Goal: Contribute content: Add original content to the website for others to see

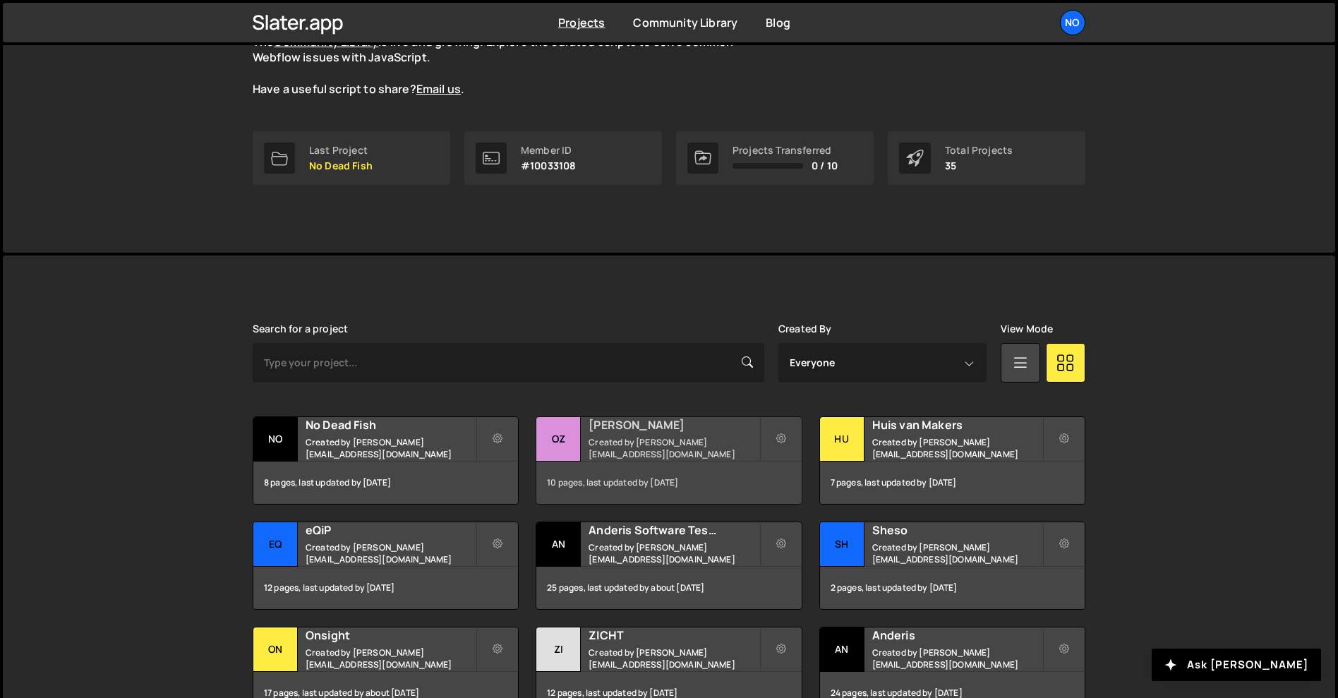
scroll to position [212, 0]
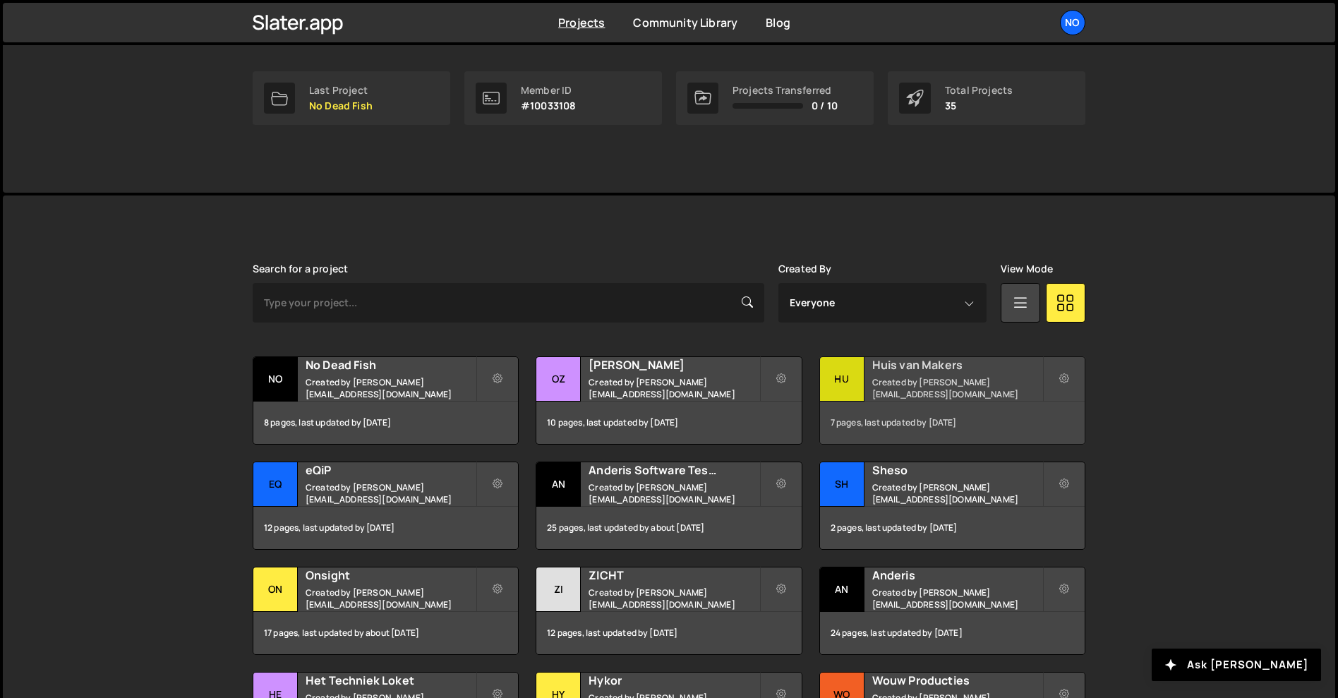
click at [926, 373] on h2 "Huis van Makers" at bounding box center [957, 365] width 170 height 16
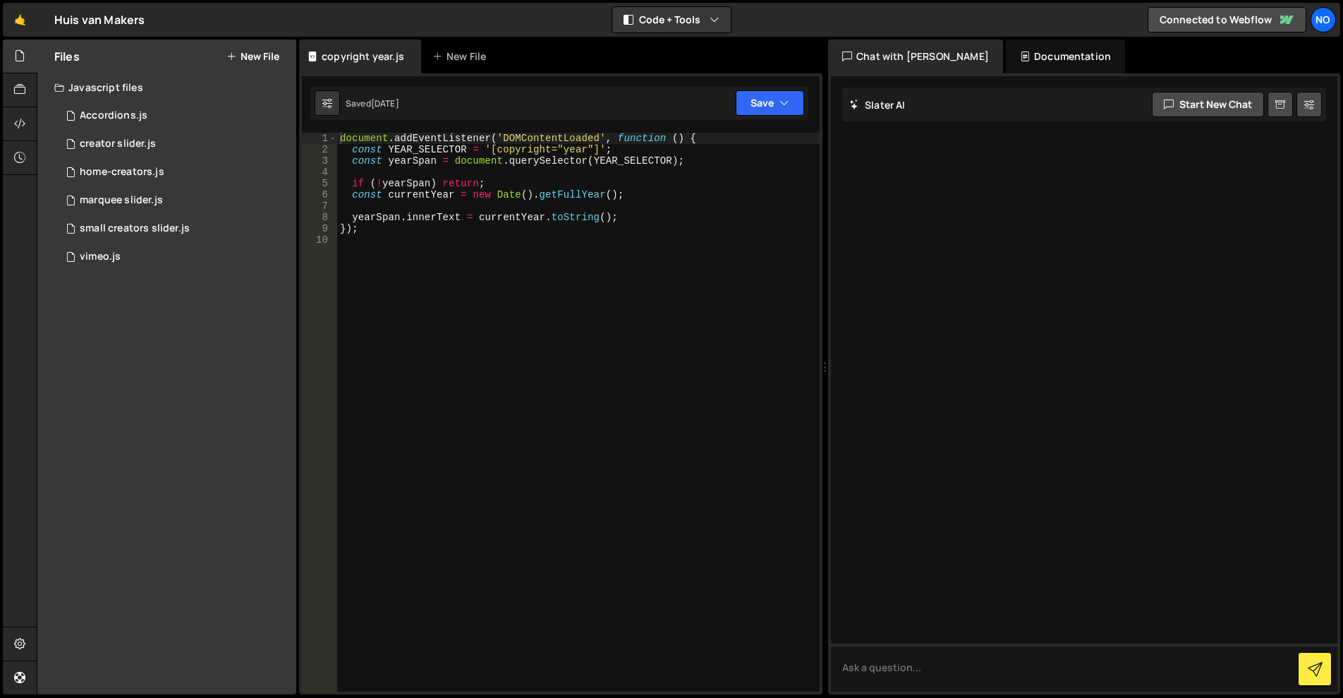
click at [239, 381] on div "Files New File Javascript files 1 Accordions.js 0 3 creator slider.js 0 2 home-…" at bounding box center [166, 367] width 259 height 655
click at [262, 56] on button "New File" at bounding box center [252, 56] width 53 height 11
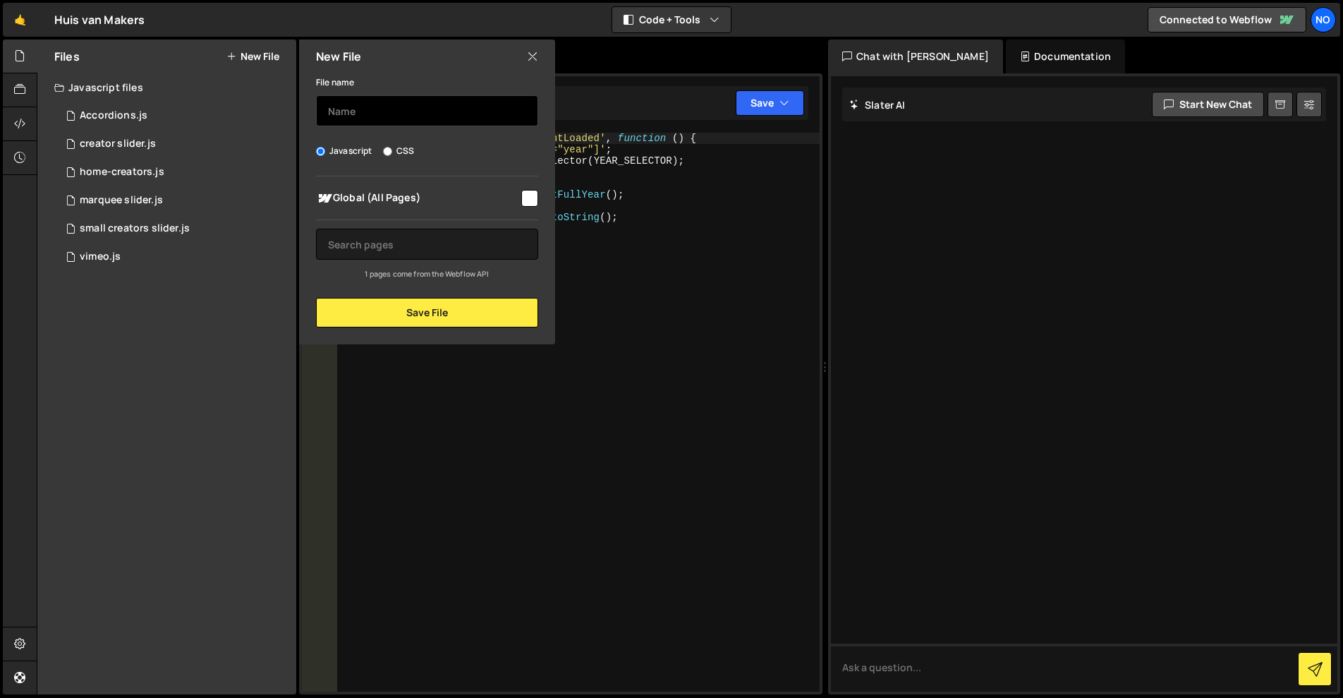
click at [399, 106] on input "text" at bounding box center [427, 110] width 222 height 31
click at [532, 200] on input "checkbox" at bounding box center [529, 198] width 17 height 17
checkbox input "true"
click at [377, 111] on input "text" at bounding box center [427, 110] width 222 height 31
type input "Case background videos"
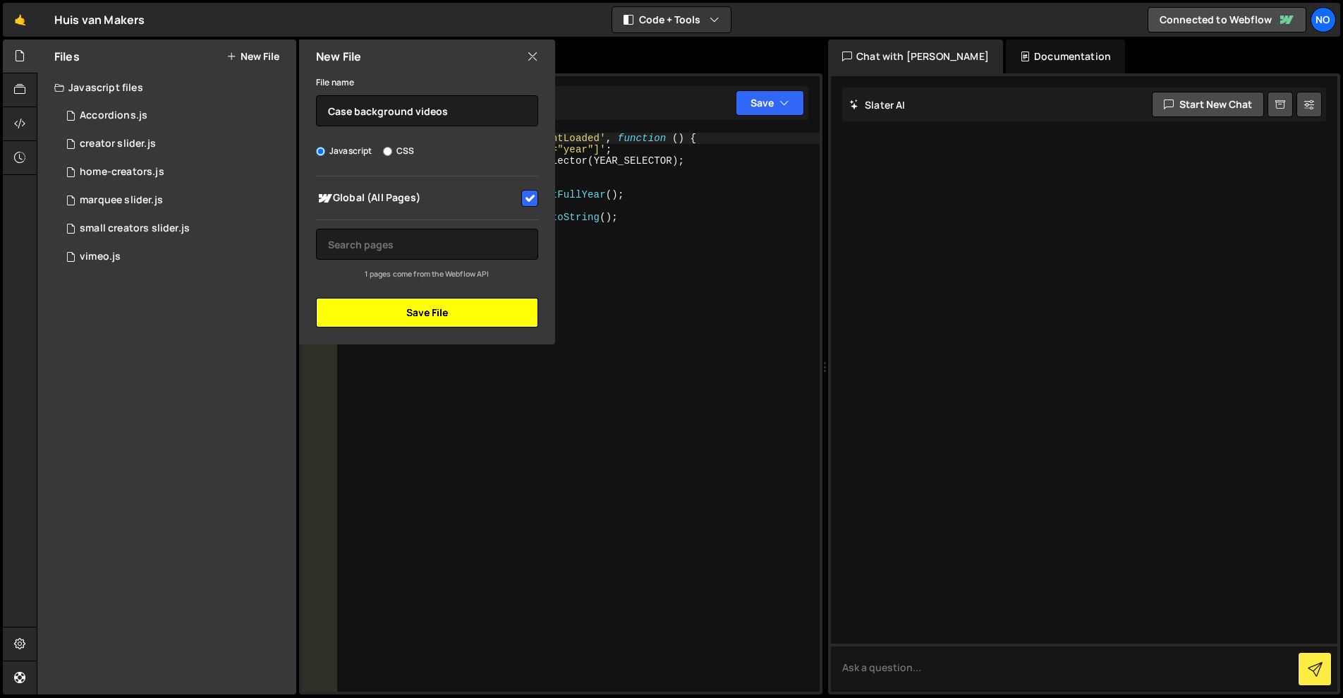
click at [432, 305] on button "Save File" at bounding box center [427, 313] width 222 height 30
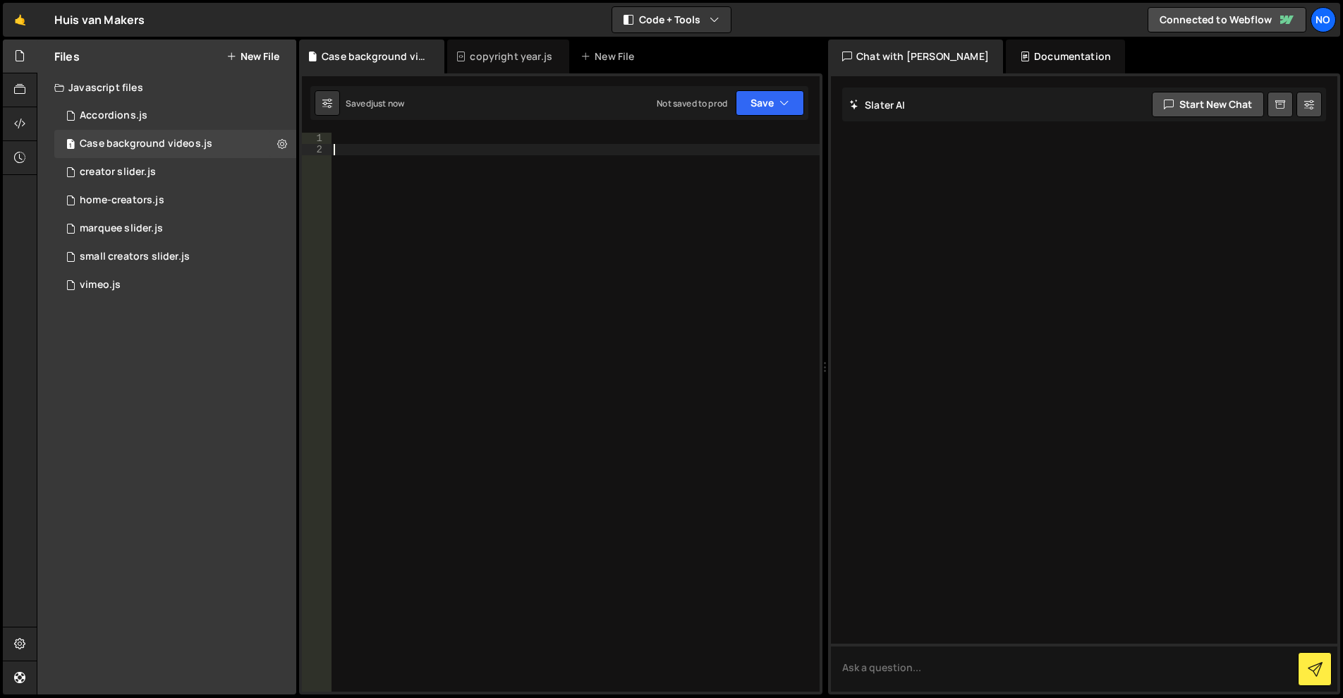
drag, startPoint x: 360, startPoint y: 146, endPoint x: 370, endPoint y: 137, distance: 13.5
click at [360, 146] on div at bounding box center [575, 423] width 489 height 581
click at [370, 134] on div at bounding box center [575, 423] width 489 height 581
paste textarea "});"
type textarea "});"
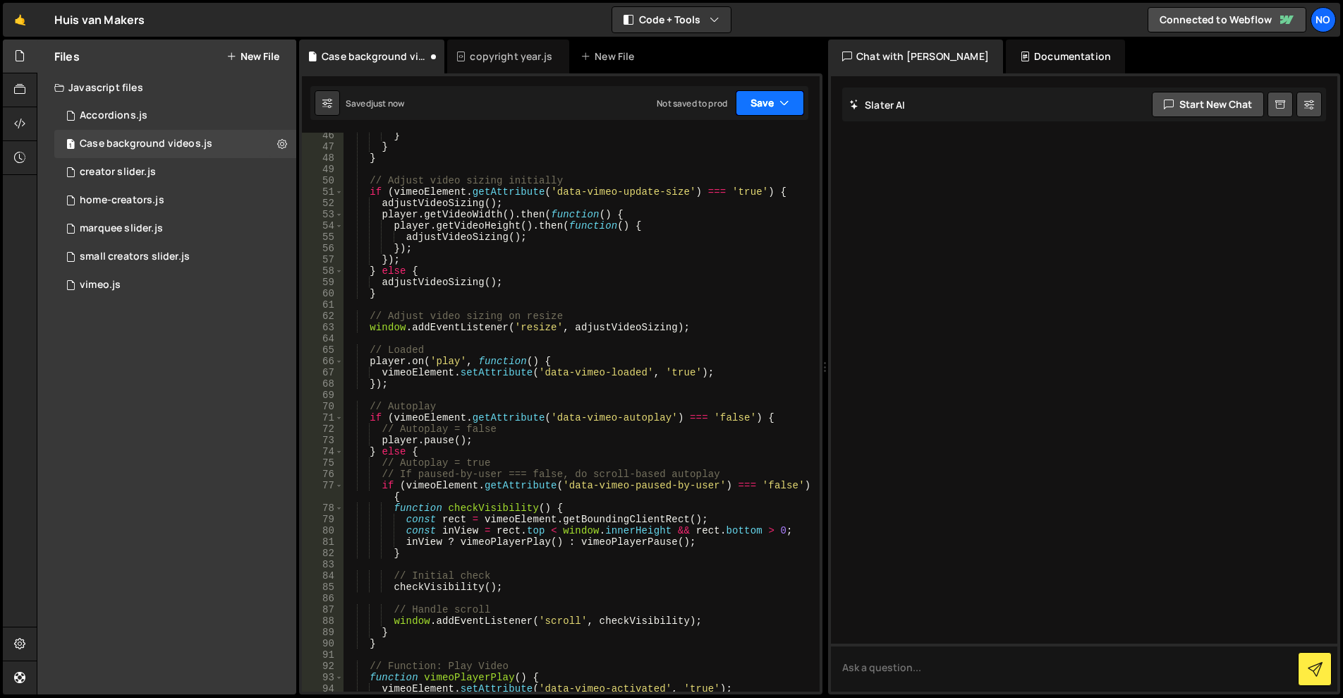
click at [773, 98] on button "Save" at bounding box center [770, 102] width 68 height 25
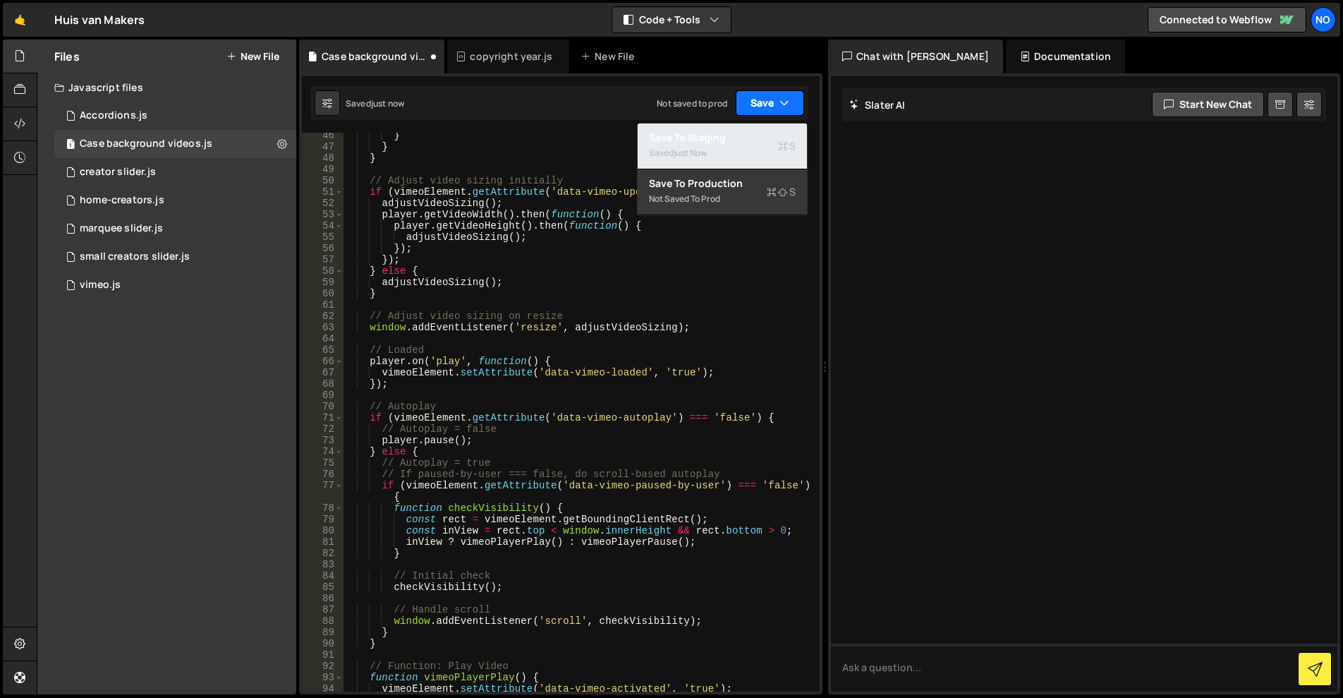
drag, startPoint x: 735, startPoint y: 152, endPoint x: 756, endPoint y: 114, distance: 42.6
click at [735, 150] on div "Saved just now" at bounding box center [722, 153] width 147 height 17
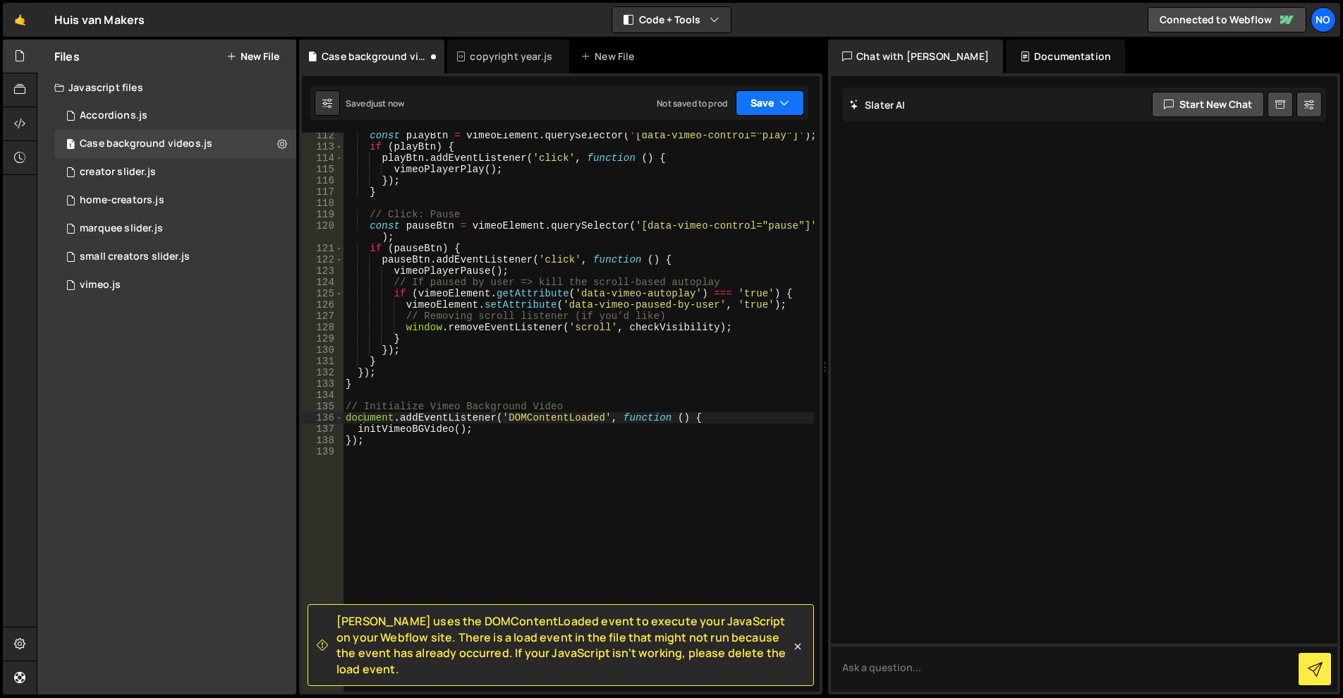
scroll to position [1301, 0]
click at [767, 99] on button "Save" at bounding box center [770, 102] width 68 height 25
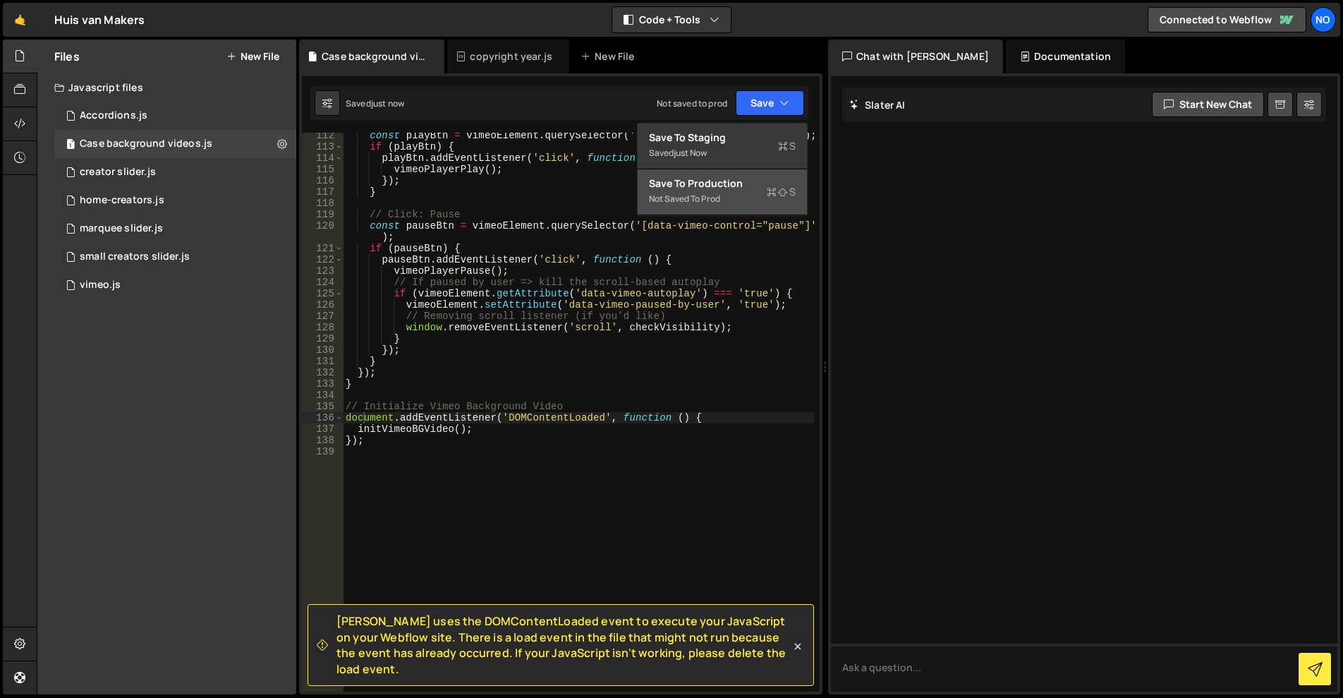
click at [737, 199] on div "Not saved to prod" at bounding box center [722, 198] width 147 height 17
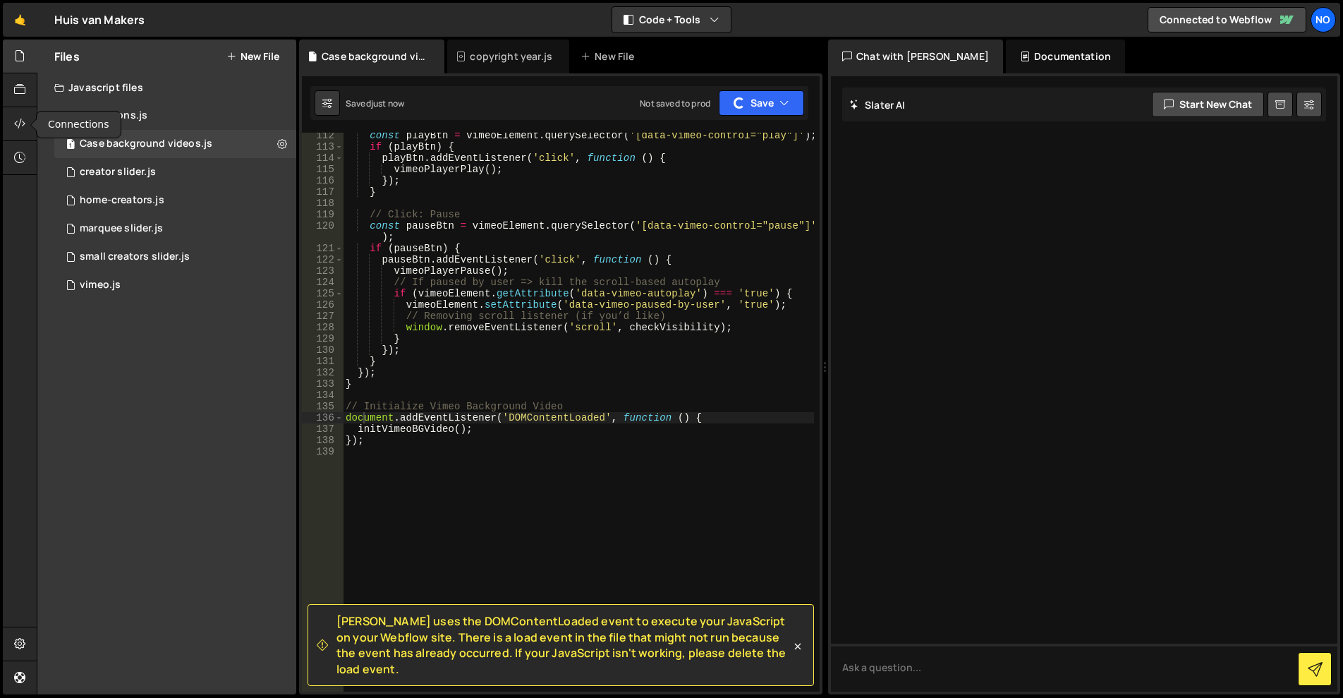
drag, startPoint x: 19, startPoint y: 126, endPoint x: 48, endPoint y: 152, distance: 38.5
click at [19, 126] on icon at bounding box center [19, 124] width 11 height 16
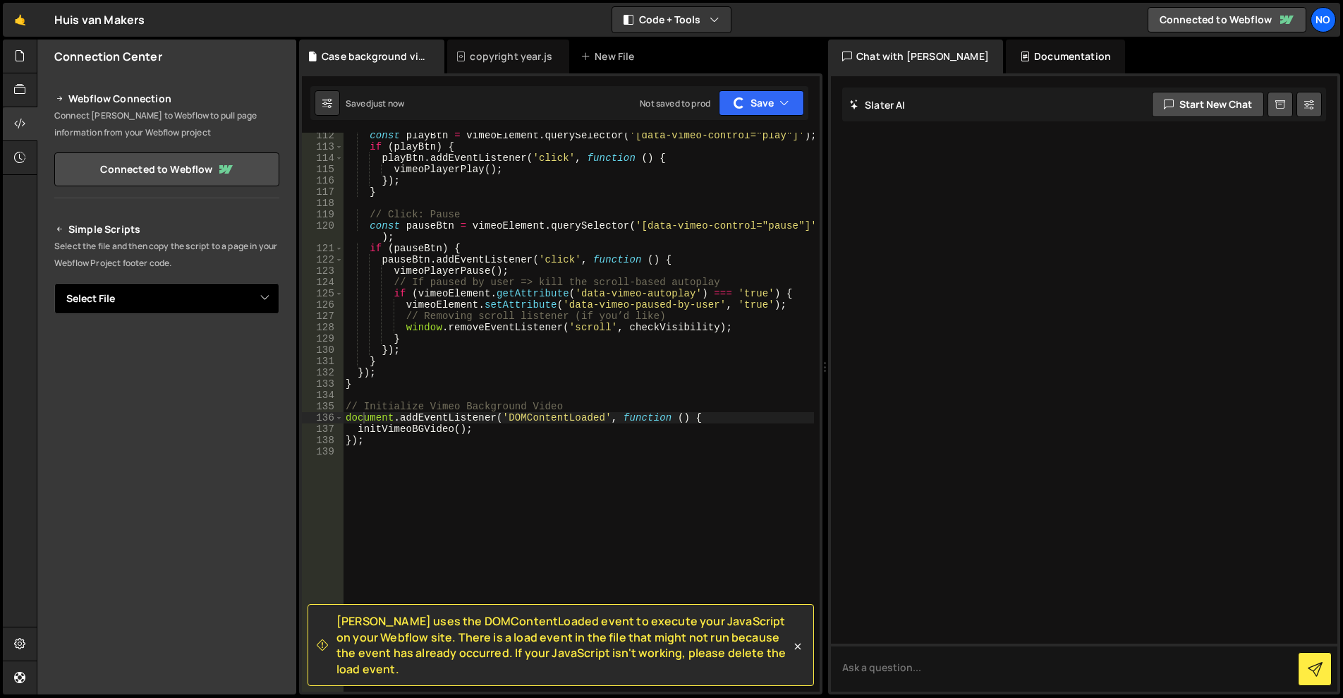
click at [259, 306] on select "Select File Accordions.js creator slider.js home-creators.js marquee slider.js …" at bounding box center [166, 298] width 225 height 31
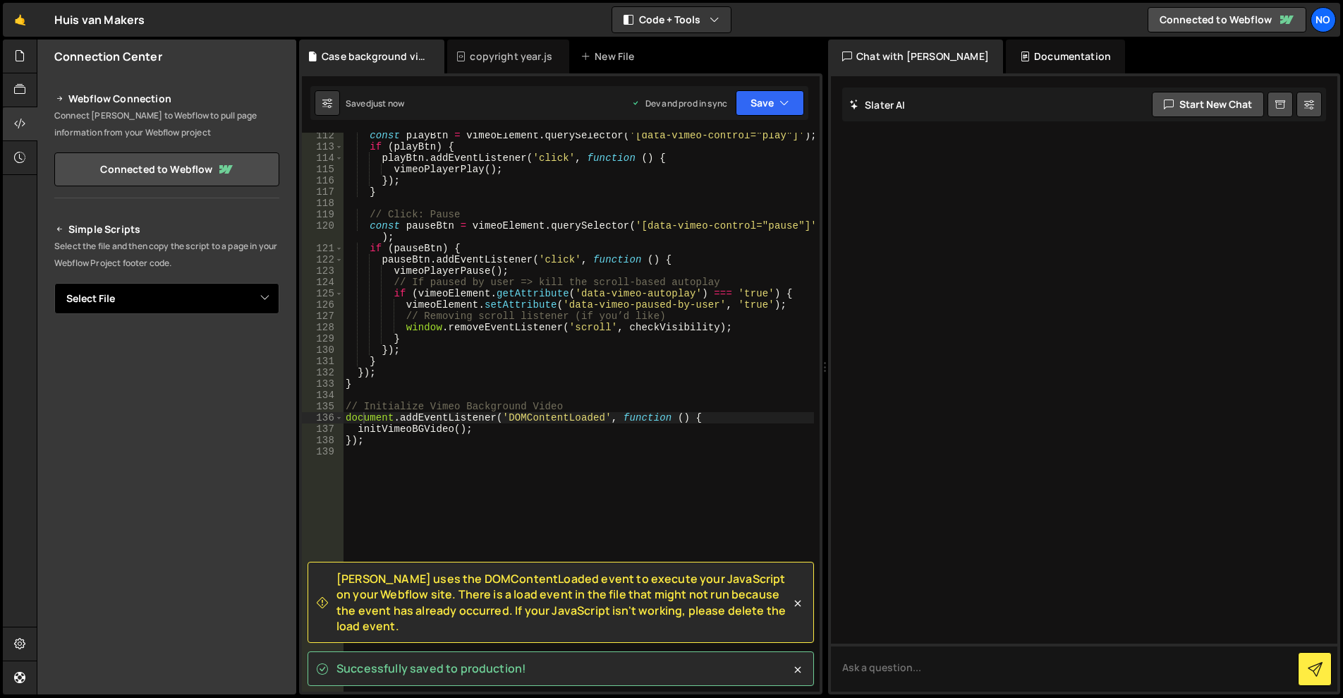
select select "45310"
click at [54, 283] on select "Select File Accordions.js creator slider.js home-creators.js marquee slider.js …" at bounding box center [166, 298] width 225 height 31
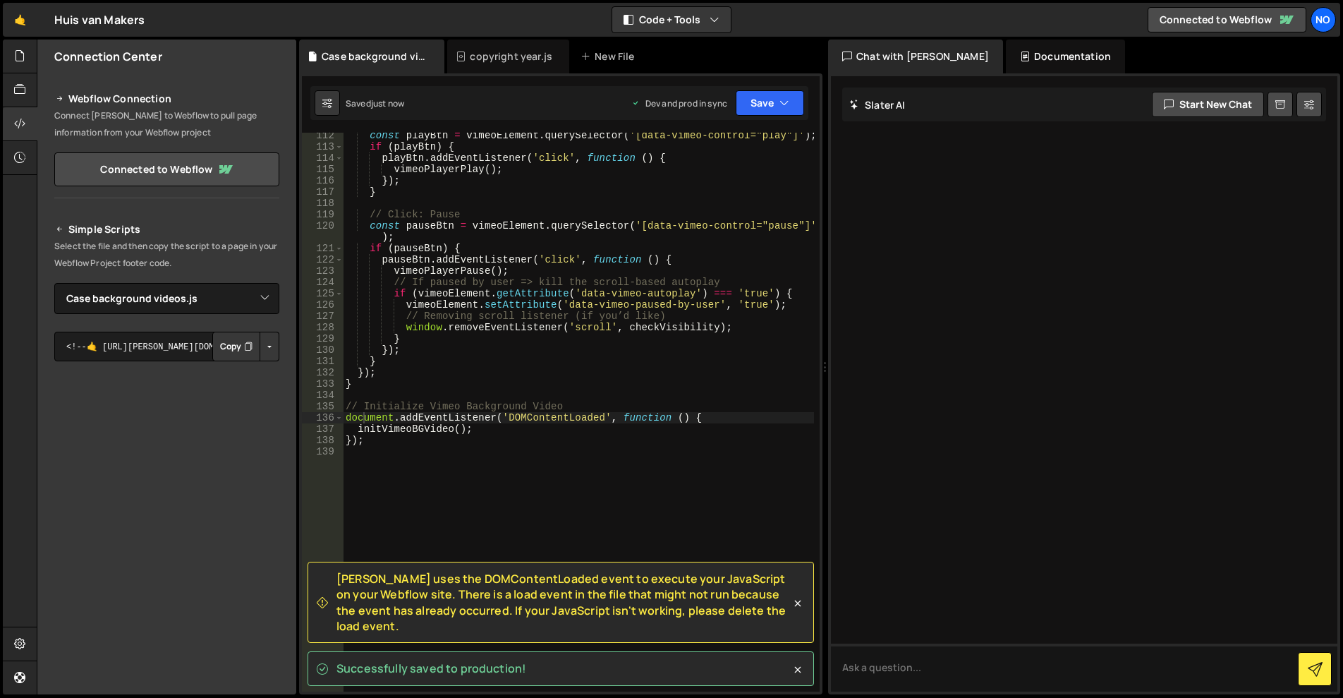
click at [264, 346] on button "Button group with nested dropdown" at bounding box center [270, 347] width 20 height 30
click at [269, 345] on button "Button group with nested dropdown" at bounding box center [270, 347] width 20 height 30
click at [270, 346] on button "Button group with nested dropdown" at bounding box center [270, 347] width 20 height 30
click at [241, 376] on link "Copy Staging js" at bounding box center [220, 373] width 117 height 20
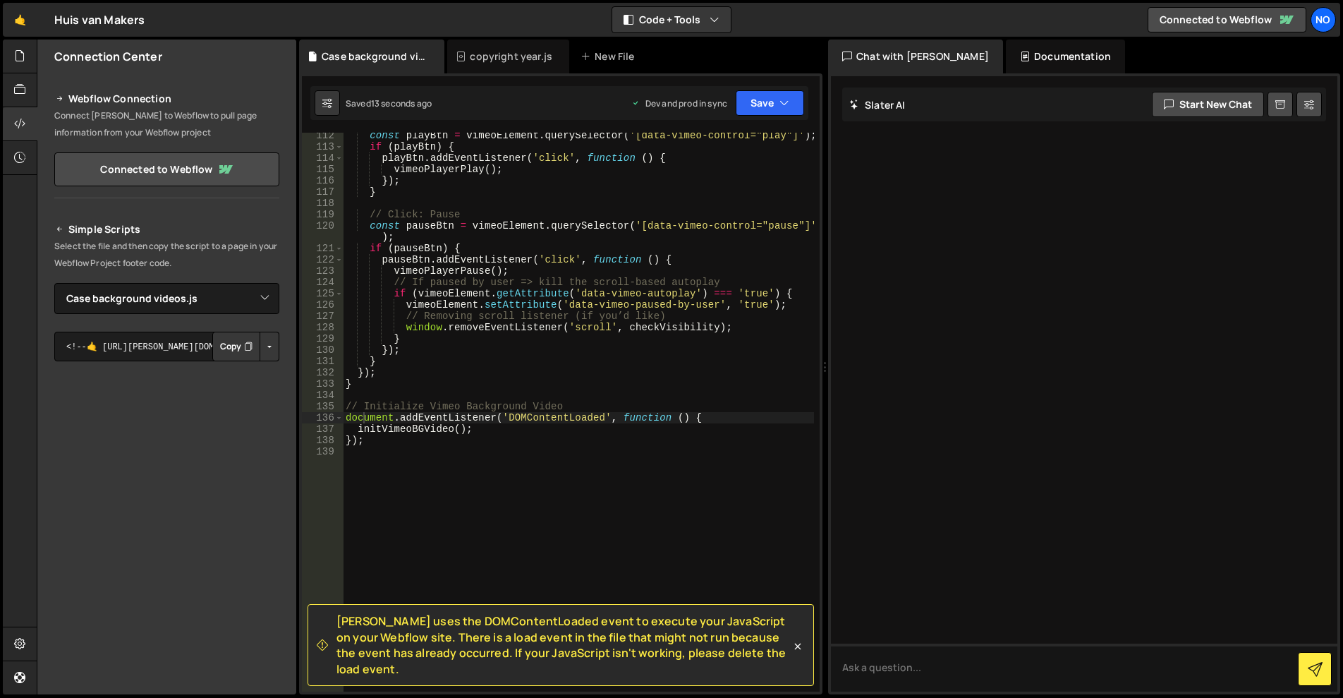
click at [273, 348] on button "Button group with nested dropdown" at bounding box center [270, 347] width 20 height 30
click at [260, 388] on link "Copy Production js" at bounding box center [220, 393] width 117 height 20
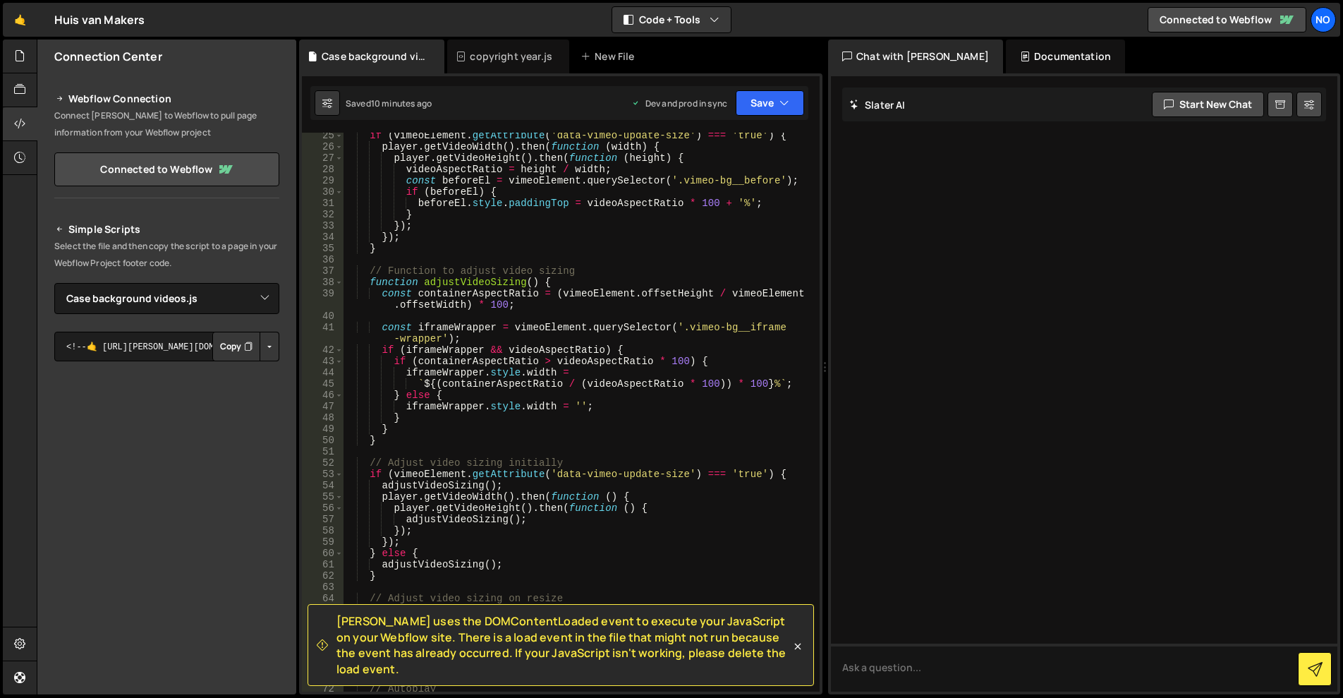
scroll to position [158, 0]
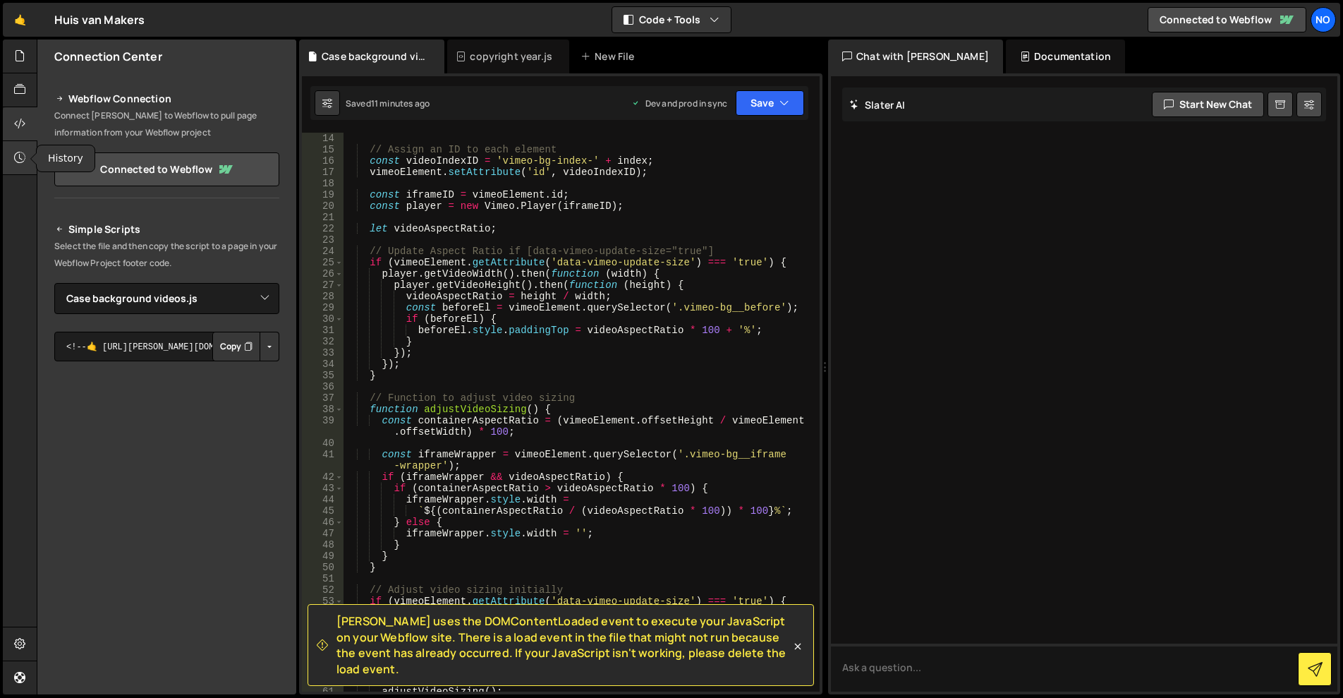
click at [20, 155] on icon at bounding box center [19, 158] width 11 height 16
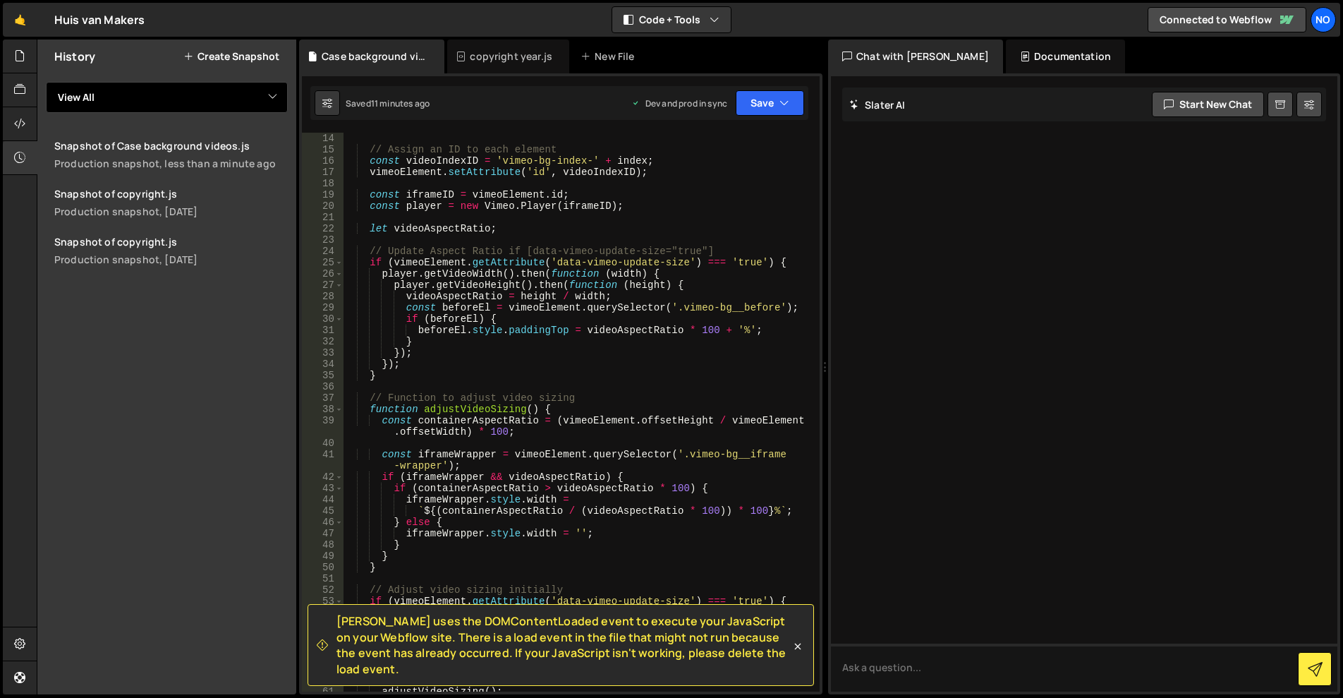
click at [223, 104] on select "View All Accordions creator slider home-creators marquee slider small creators …" at bounding box center [167, 97] width 242 height 31
click at [219, 102] on select "View All Accordions creator slider home-creators marquee slider small creators …" at bounding box center [167, 97] width 242 height 31
click at [9, 133] on div at bounding box center [20, 124] width 35 height 34
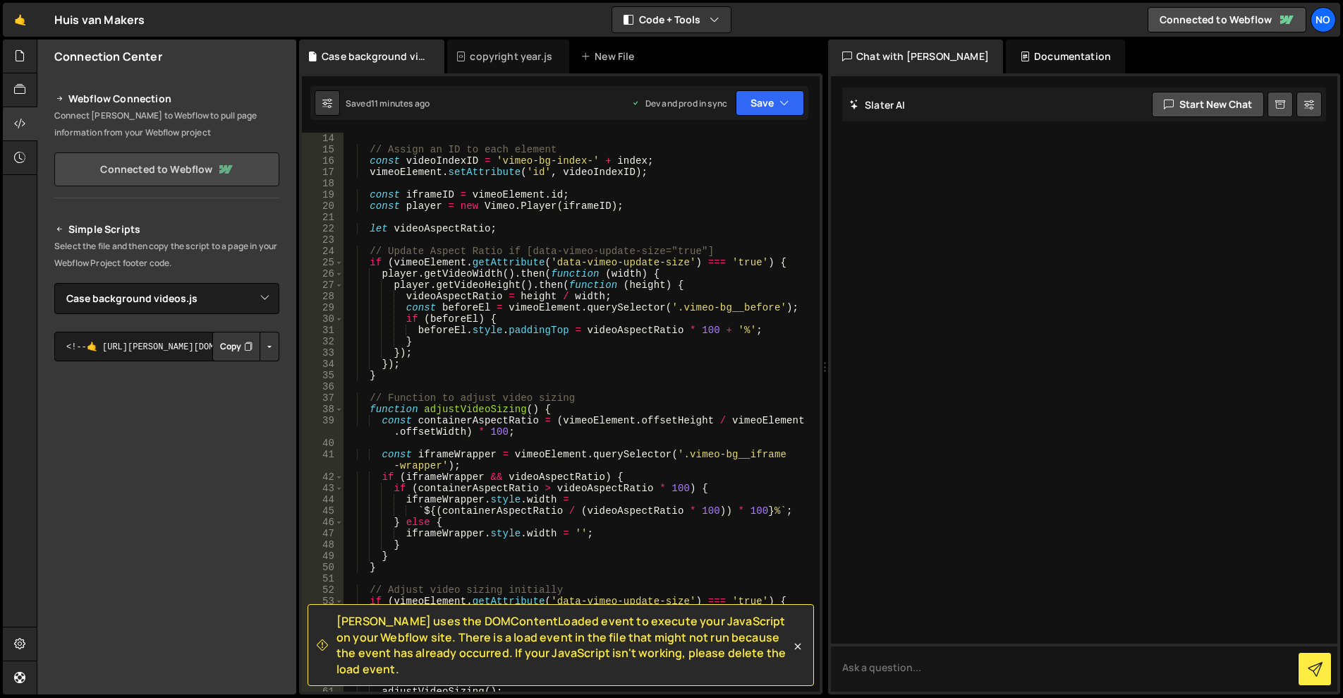
click at [162, 164] on link "Connected to Webflow" at bounding box center [166, 169] width 225 height 34
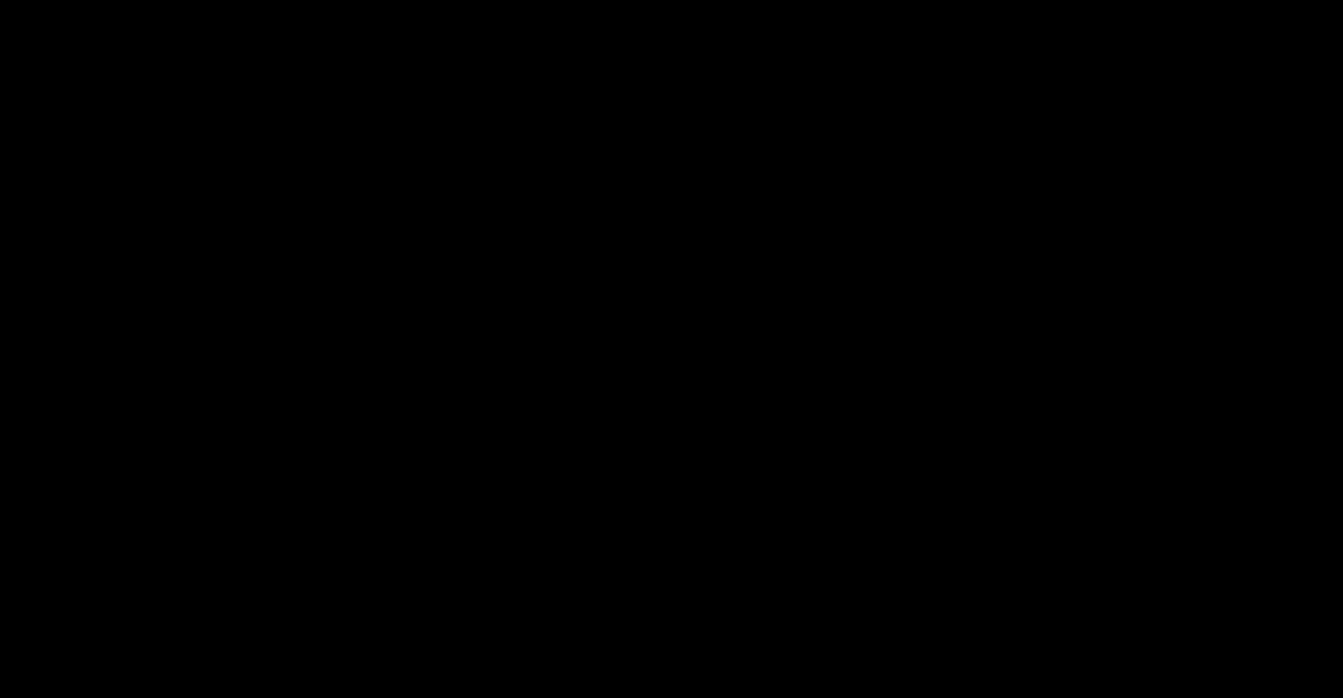
select select "67a9cd9471ca98651c4371e8"
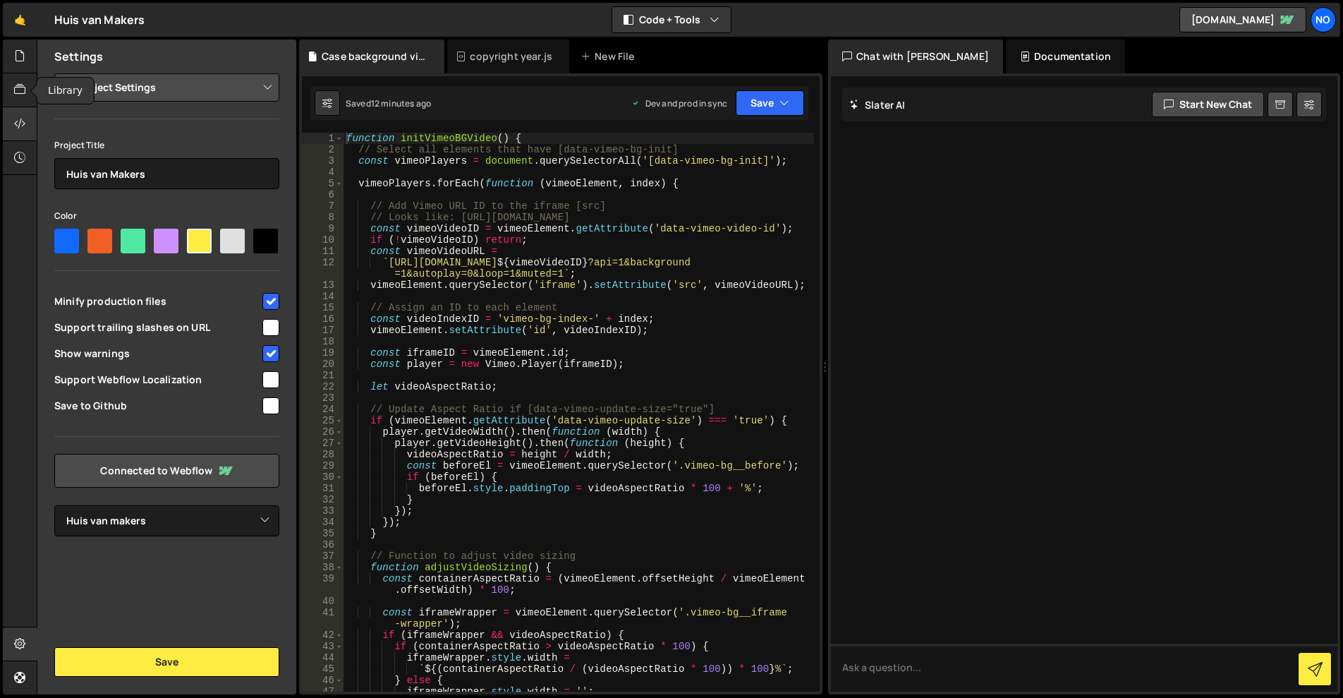
click at [19, 116] on div at bounding box center [20, 124] width 35 height 34
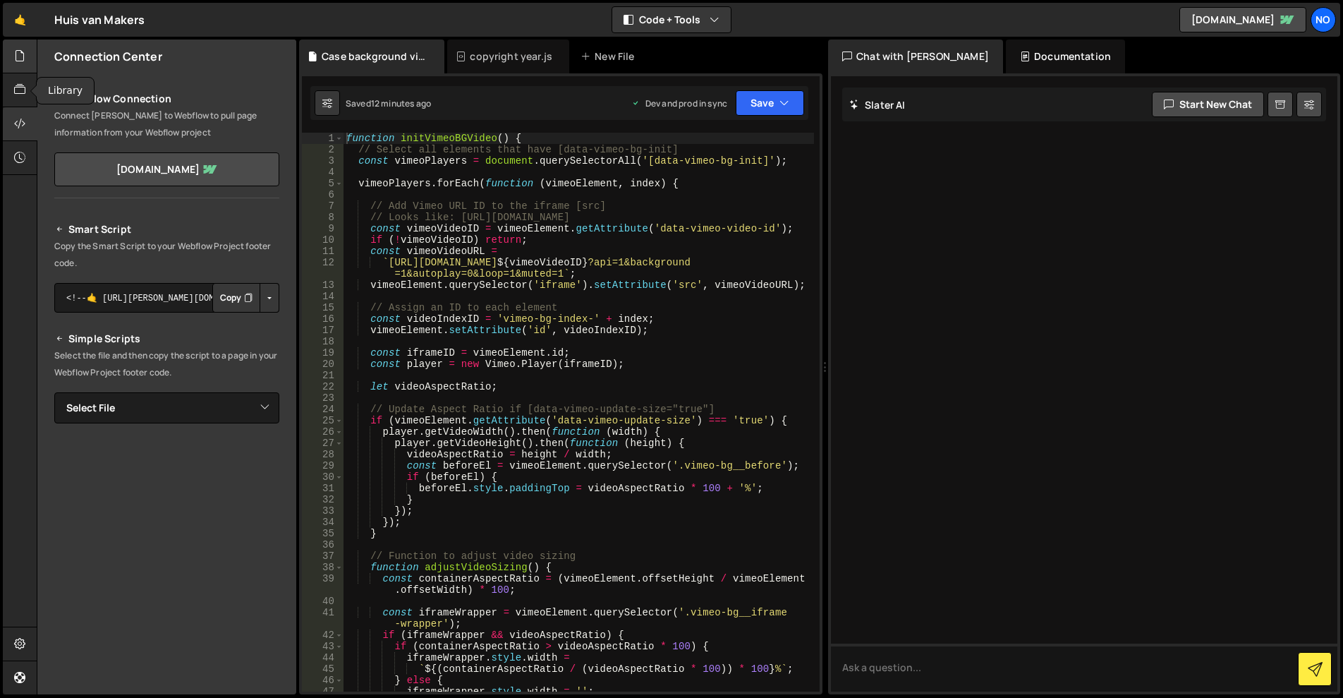
click at [17, 63] on div at bounding box center [20, 57] width 35 height 34
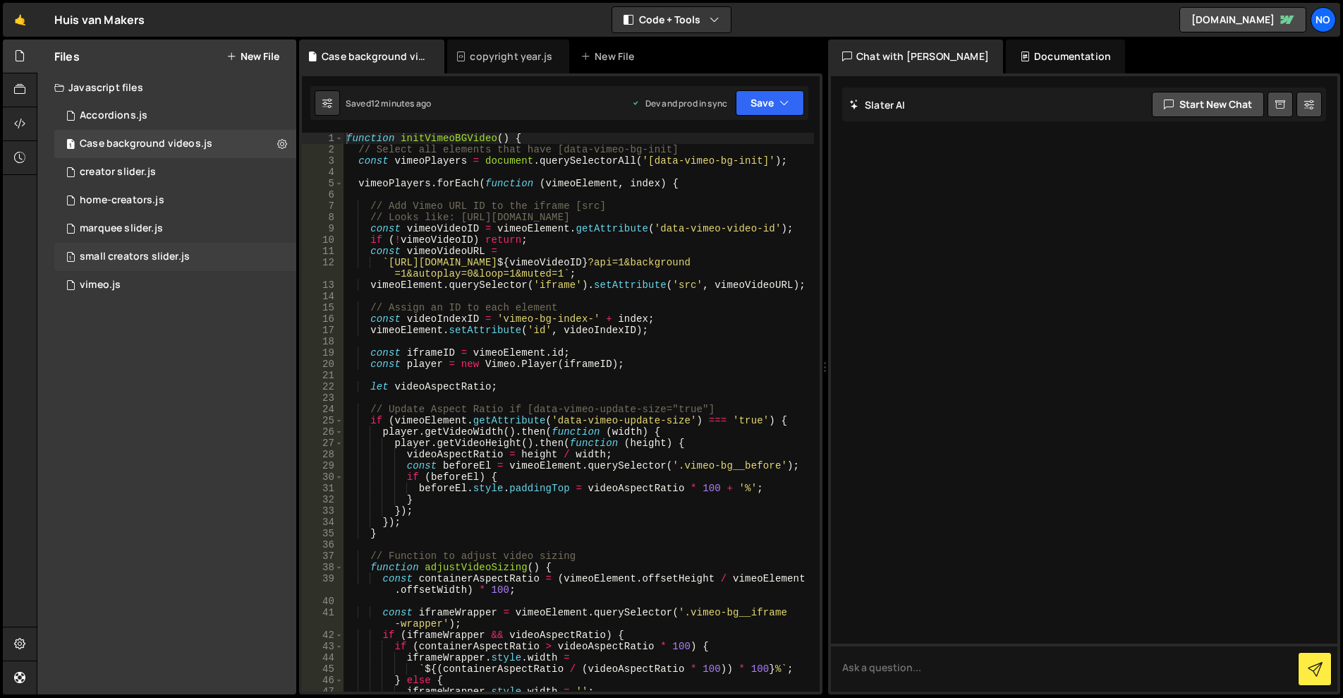
click at [133, 258] on div "small creators slider.js" at bounding box center [135, 256] width 110 height 13
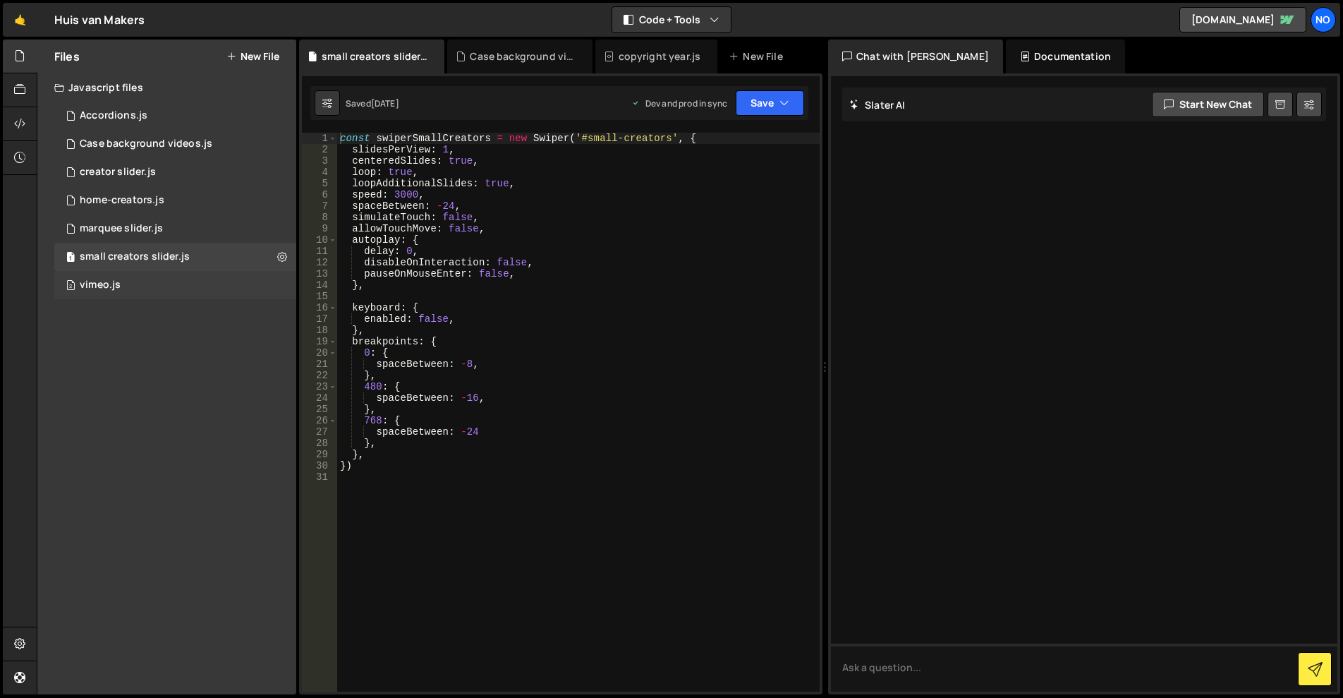
drag, startPoint x: 120, startPoint y: 281, endPoint x: 127, endPoint y: 272, distance: 11.6
click at [119, 281] on div "2 vimeo.js 0" at bounding box center [175, 285] width 242 height 28
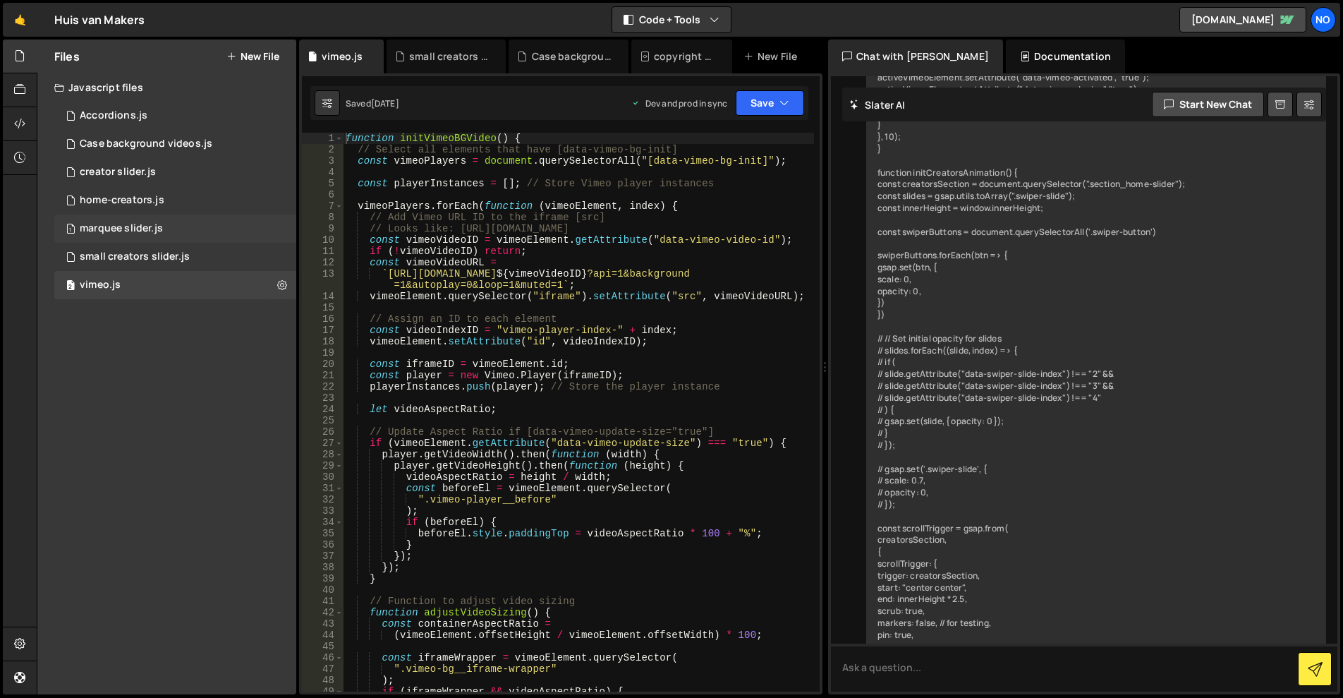
scroll to position [8500, 0]
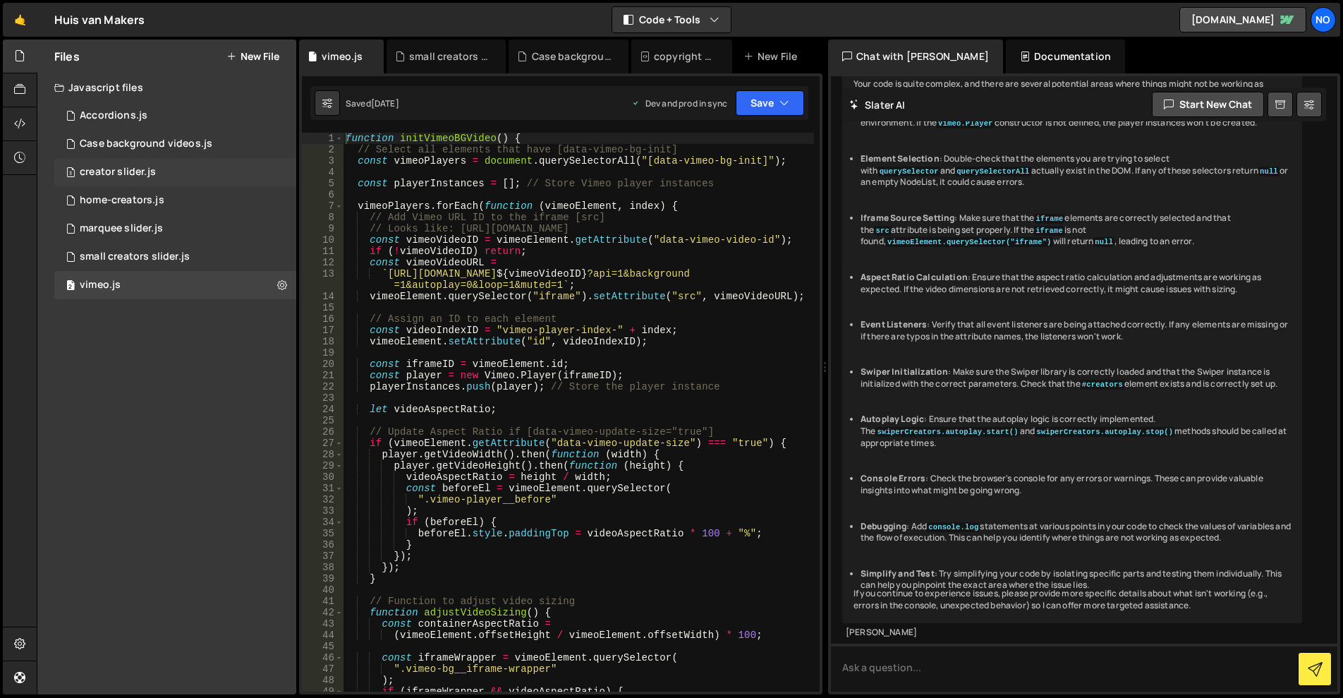
click at [129, 172] on div "creator slider.js" at bounding box center [118, 172] width 76 height 13
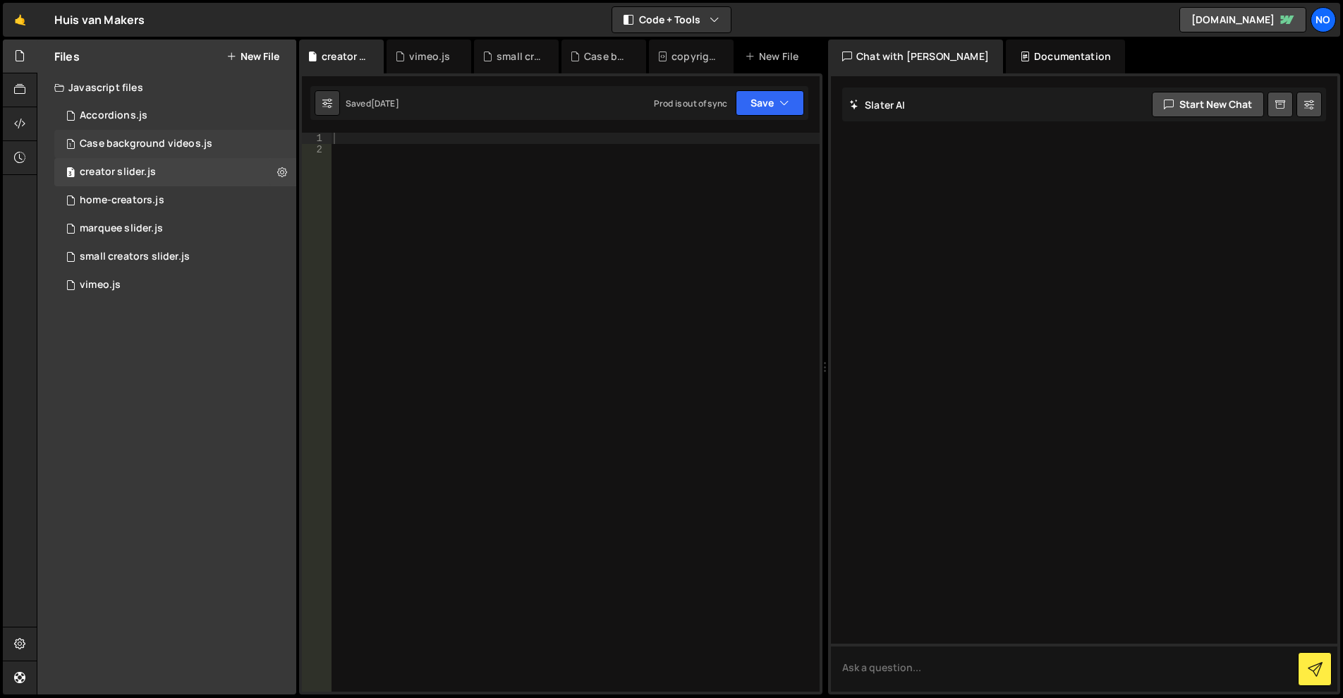
click at [136, 139] on div "Case background videos.js" at bounding box center [146, 144] width 133 height 13
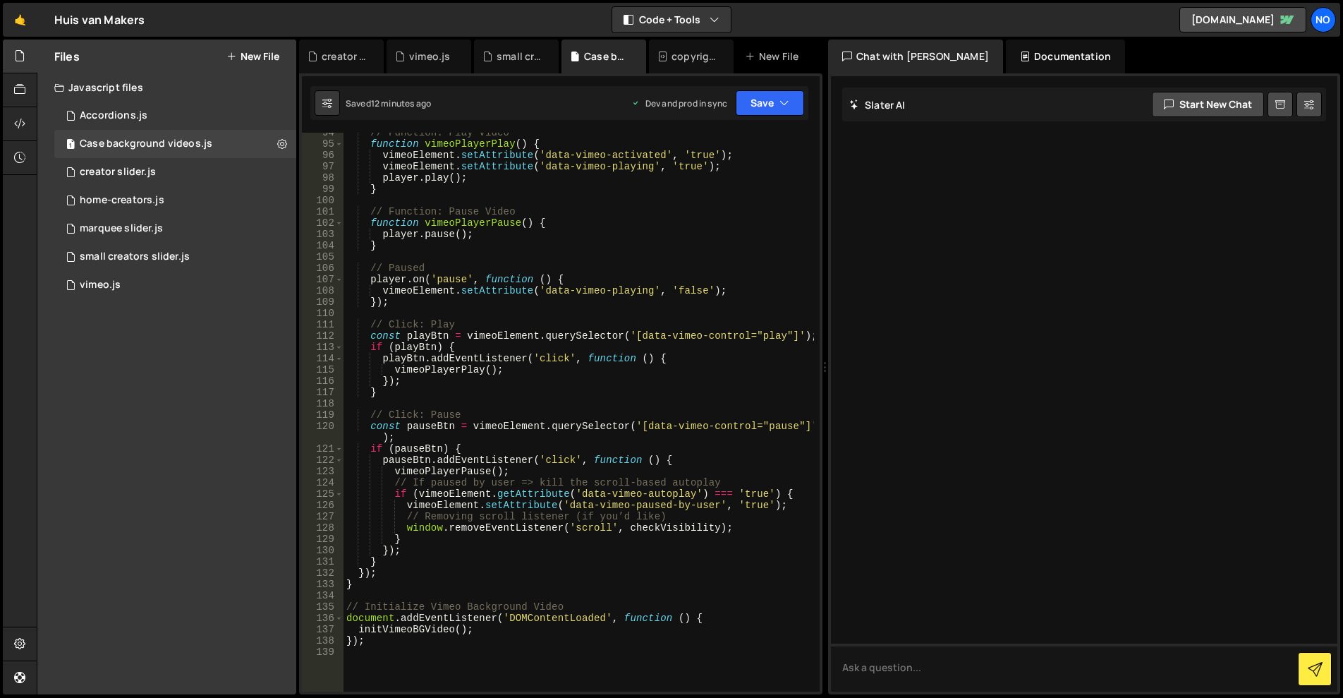
scroll to position [1101, 0]
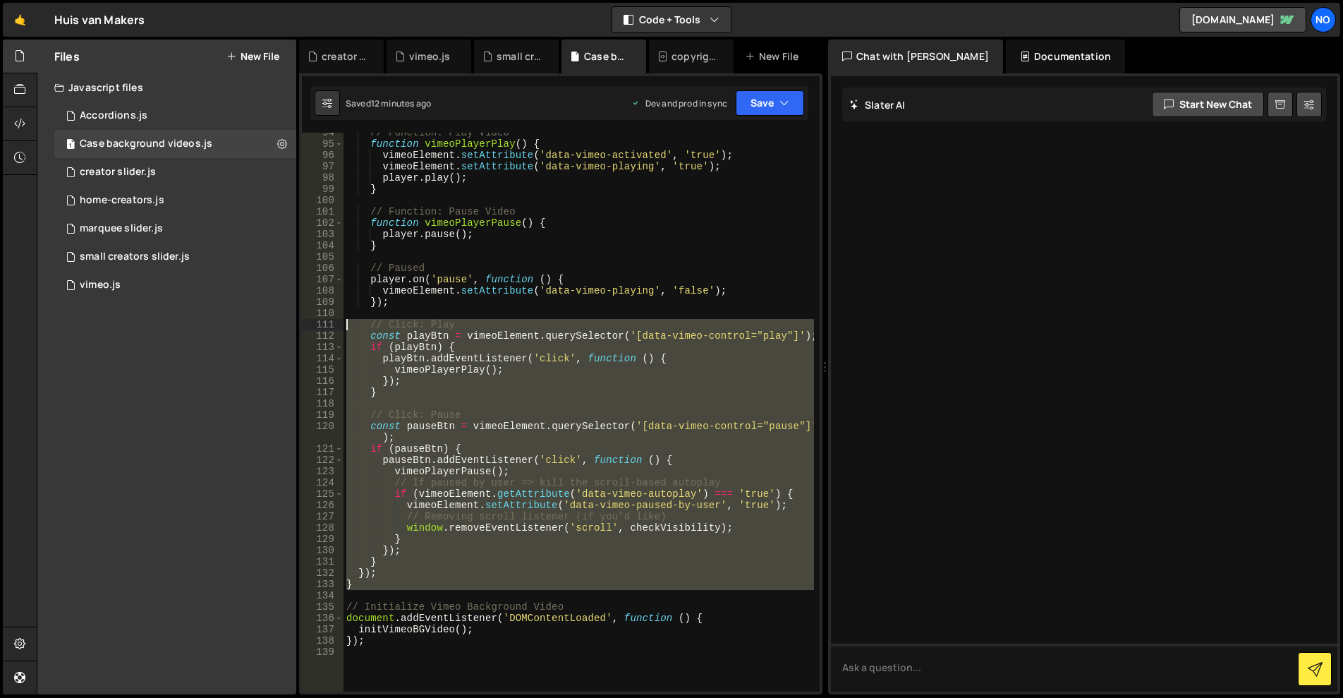
drag, startPoint x: 368, startPoint y: 582, endPoint x: 317, endPoint y: 329, distance: 257.6
click at [317, 329] on div "94 95 96 97 98 99 100 101 102 103 104 105 106 107 108 109 110 111 112 113 114 1…" at bounding box center [561, 412] width 518 height 559
type textarea "// Click: Play const playBtn = vimeoElement.querySelector('[data-vimeo-control=…"
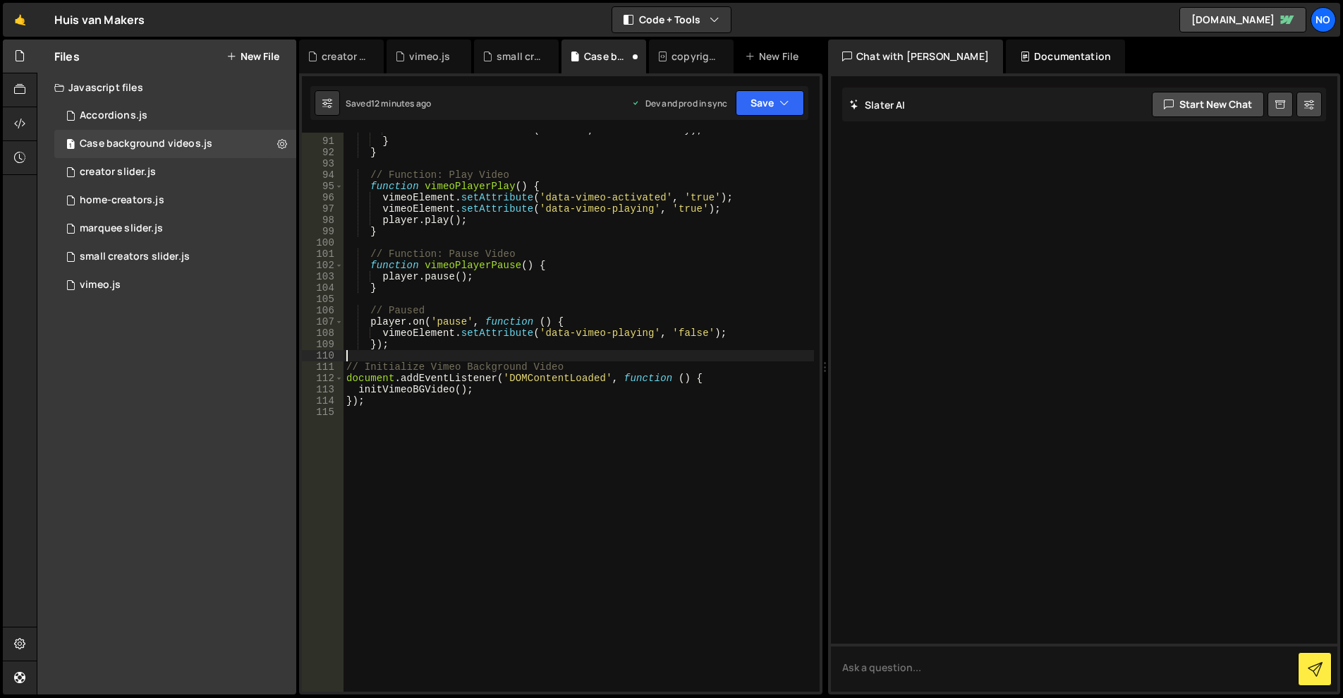
scroll to position [1058, 0]
click at [772, 98] on button "Save" at bounding box center [770, 102] width 68 height 25
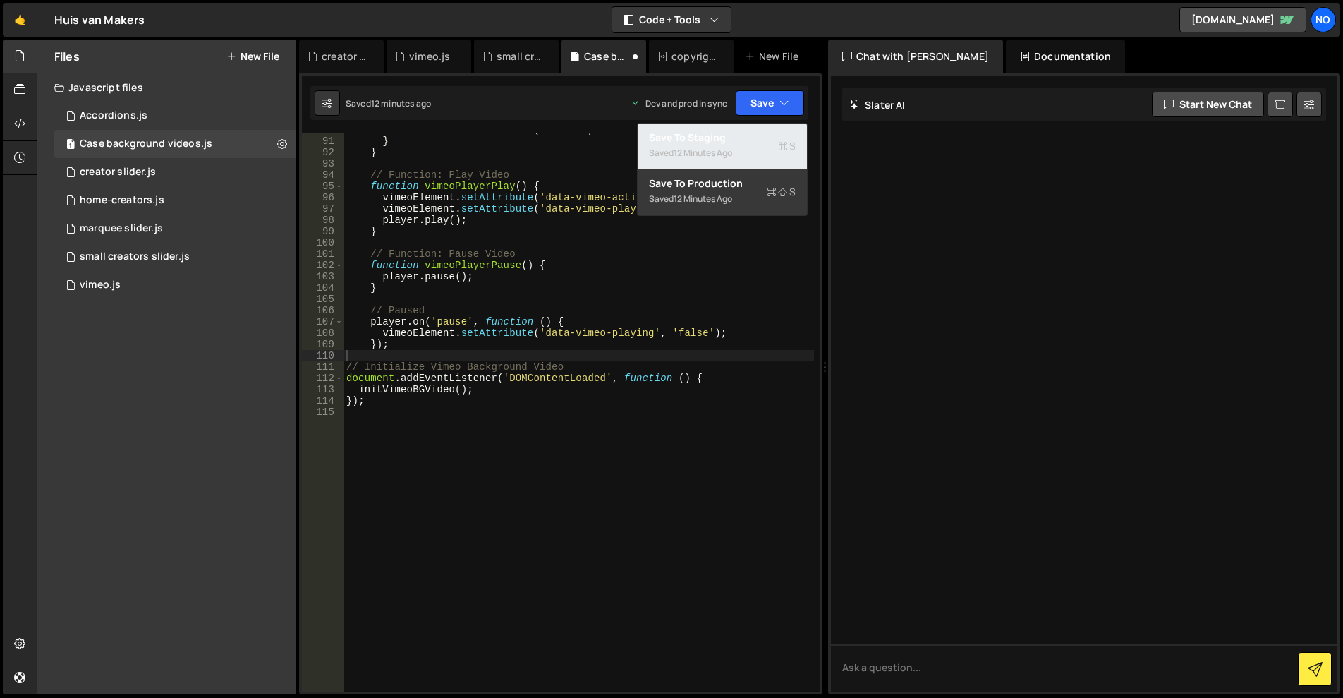
click at [753, 136] on div "Save to Staging S" at bounding box center [722, 138] width 147 height 14
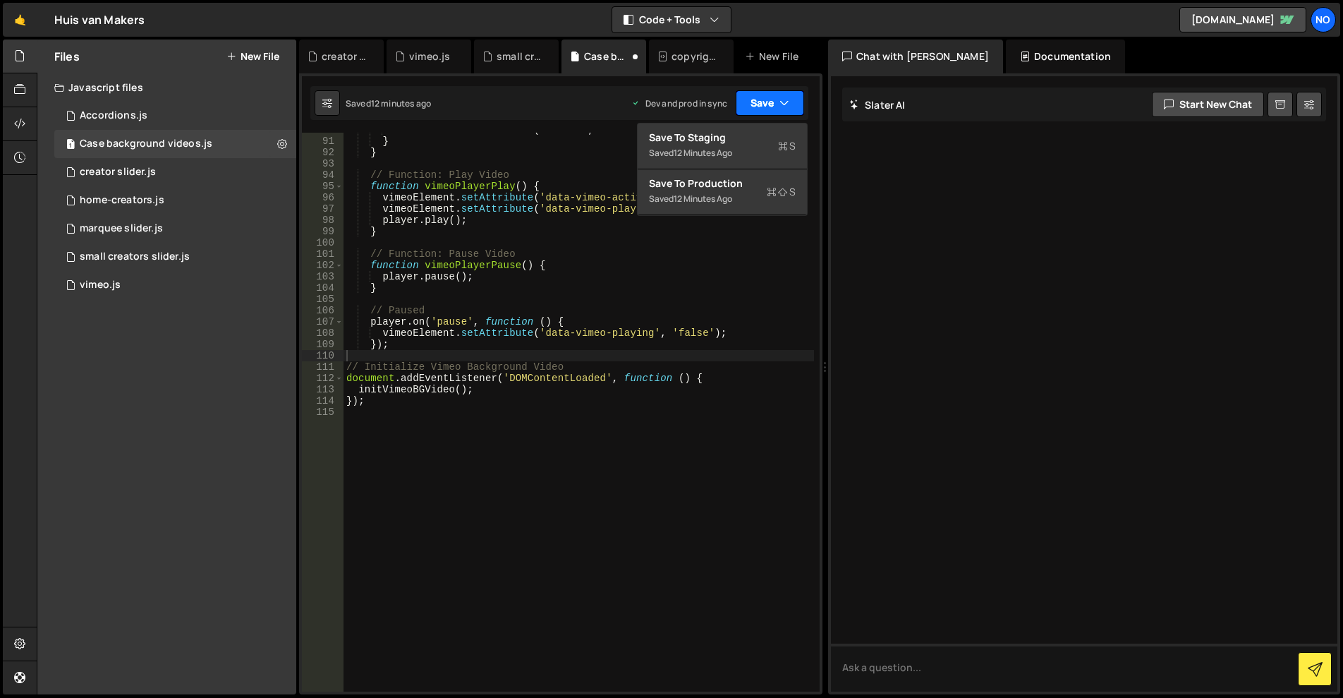
scroll to position [1081, 0]
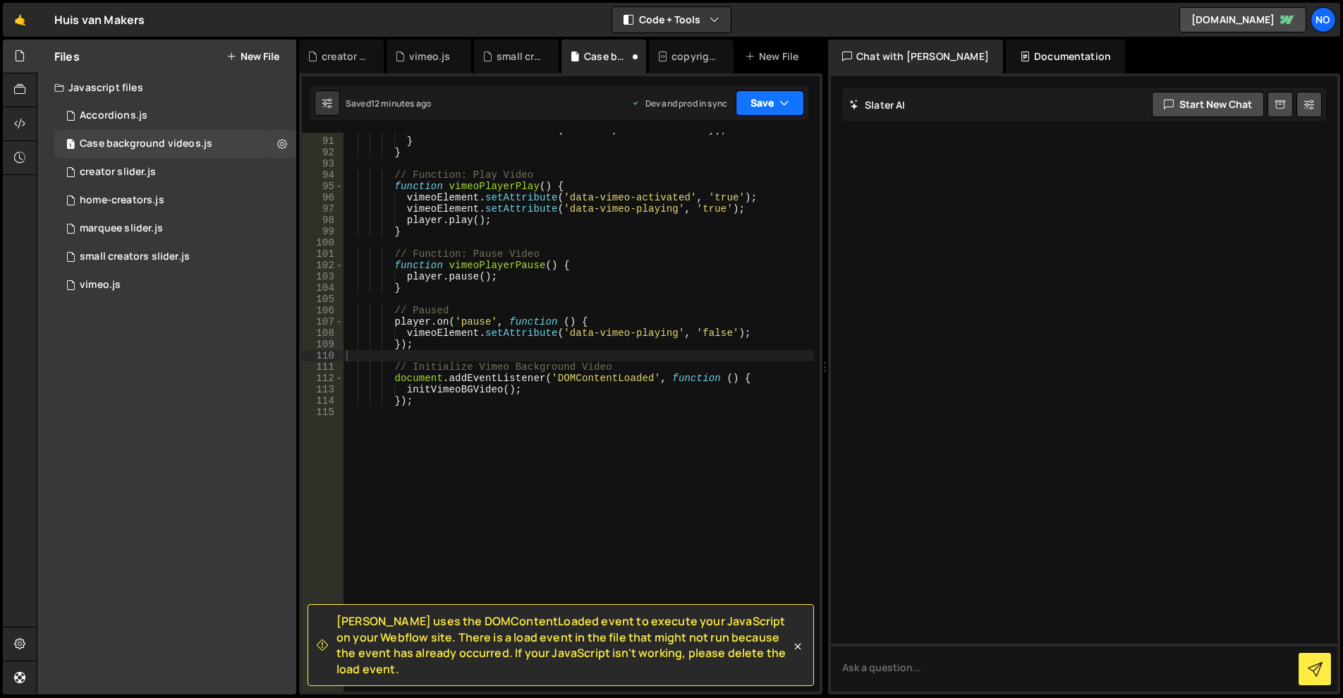
click at [780, 103] on icon "button" at bounding box center [785, 103] width 10 height 14
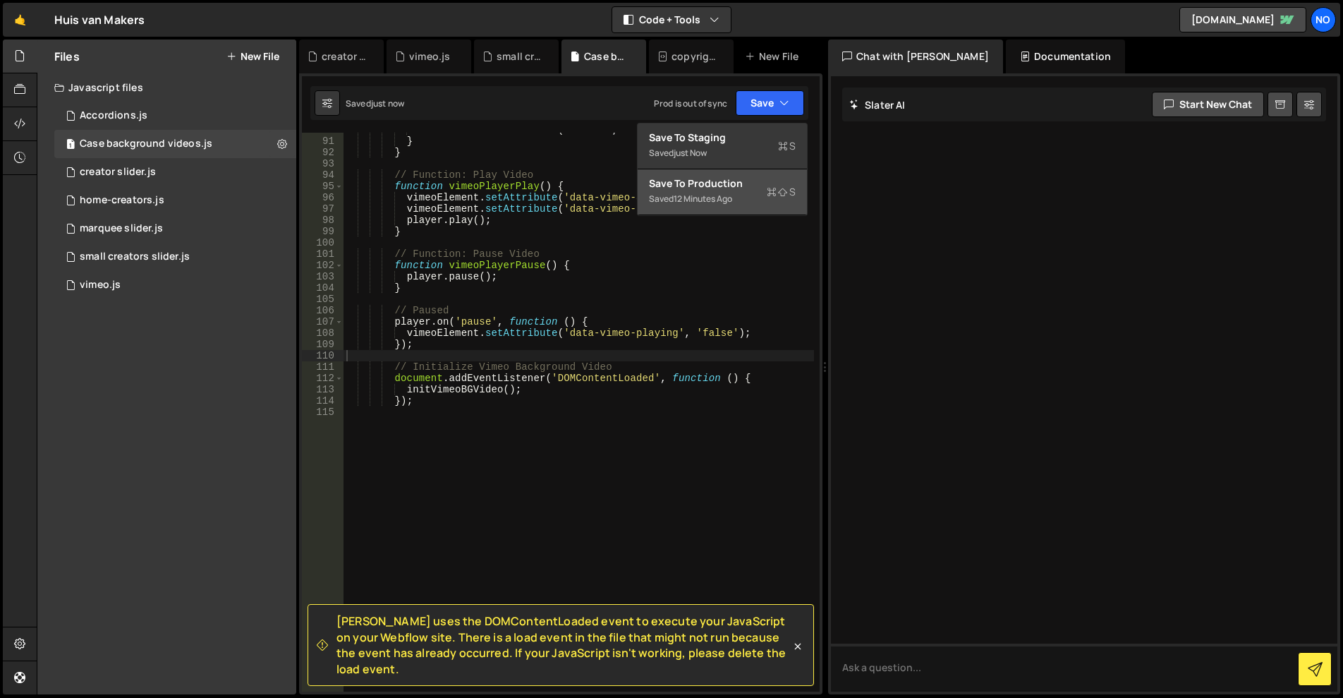
click at [732, 200] on div "12 minutes ago" at bounding box center [703, 199] width 59 height 12
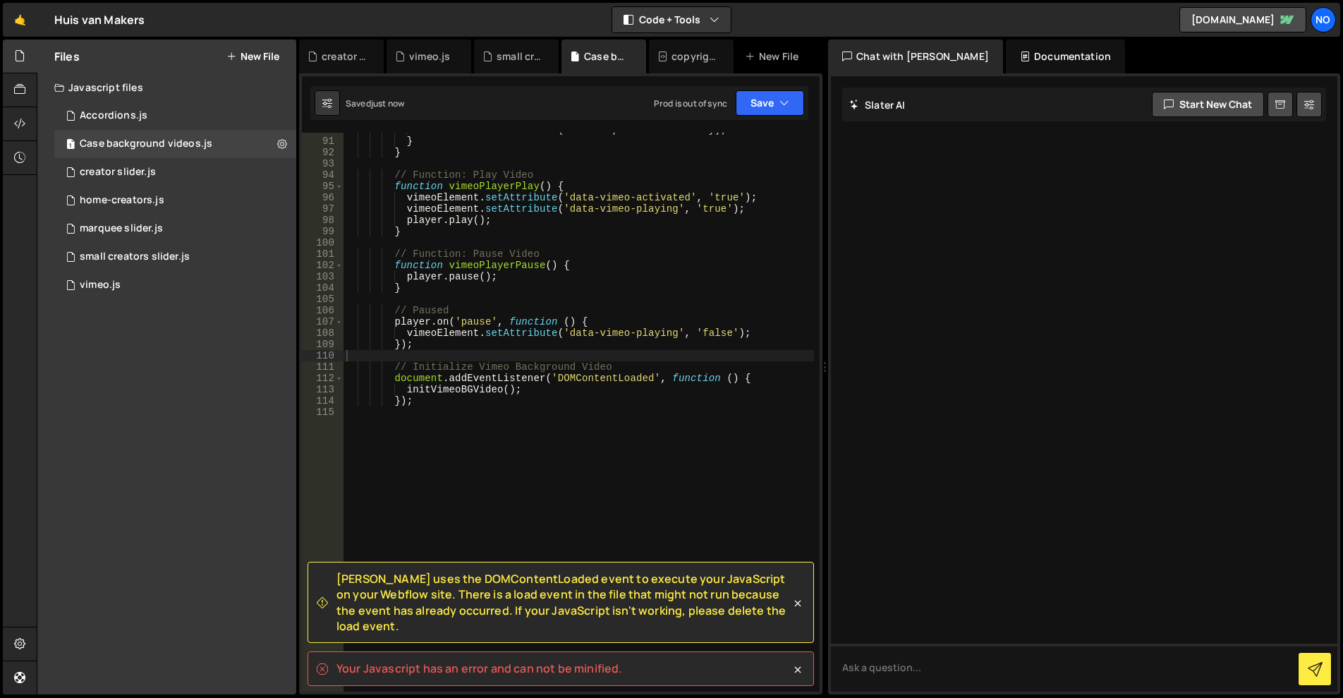
click at [471, 420] on div "window . addEventListener ( 'scroll' , checkVisibility ) ; } } // Function: Pla…" at bounding box center [579, 414] width 471 height 581
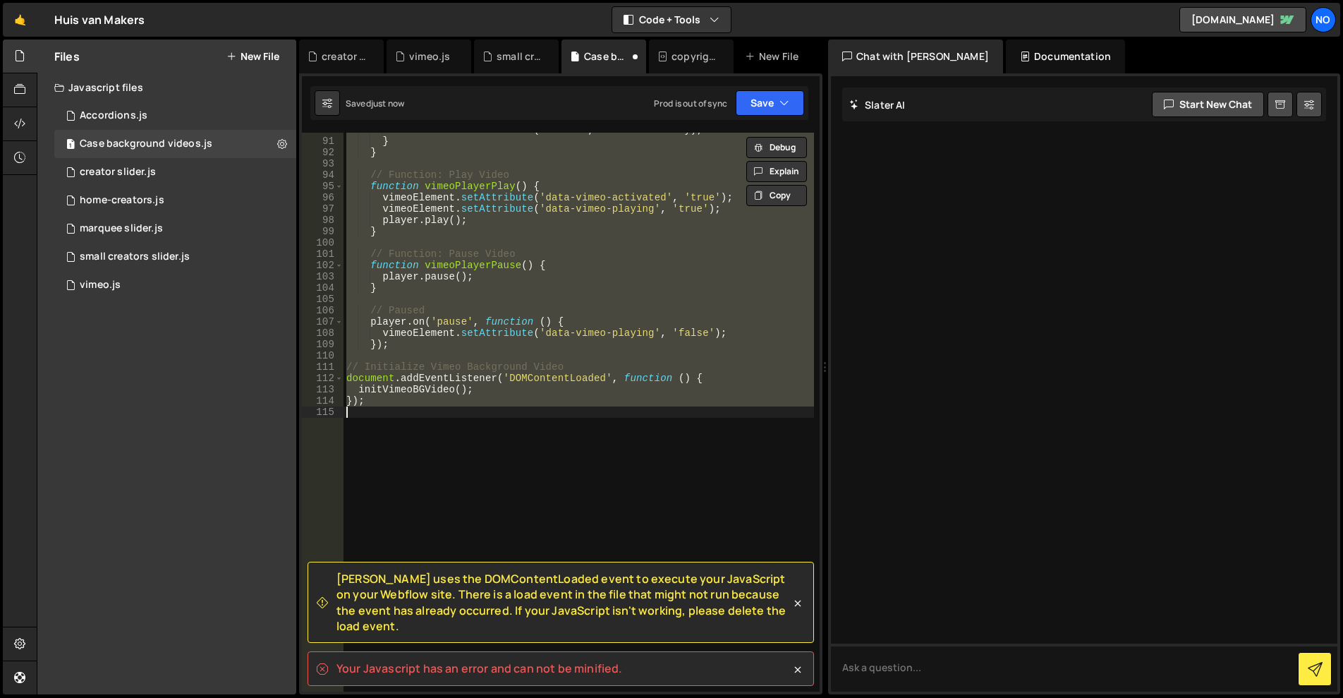
scroll to position [1058, 0]
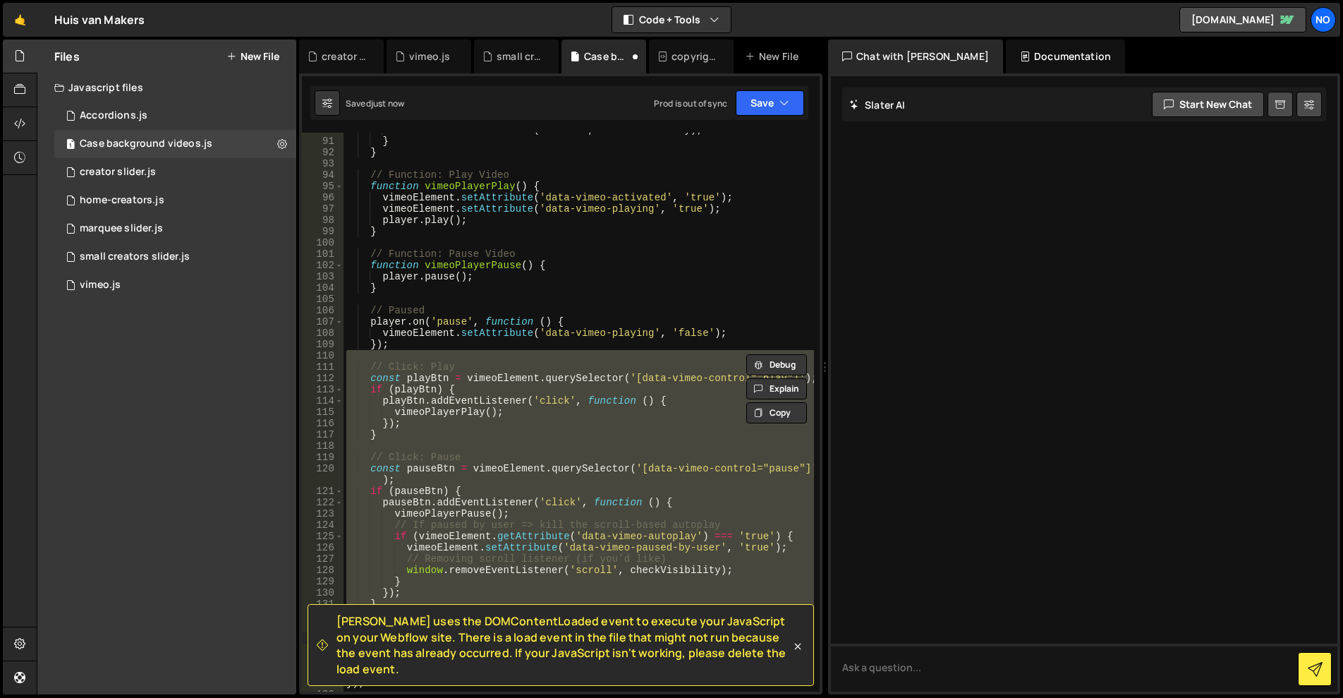
click at [449, 430] on div "window . addEventListener ( 'scroll' , checkVisibility ) ; } } // Function: Pla…" at bounding box center [579, 412] width 471 height 559
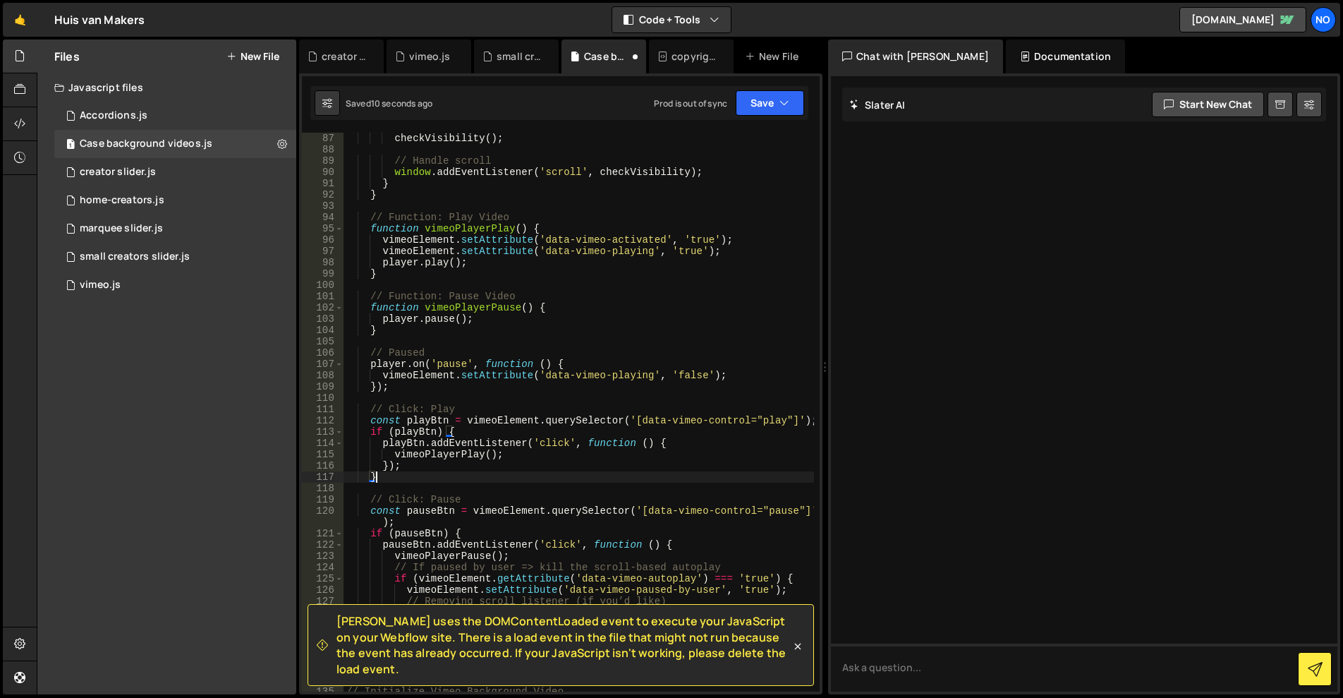
scroll to position [1101, 0]
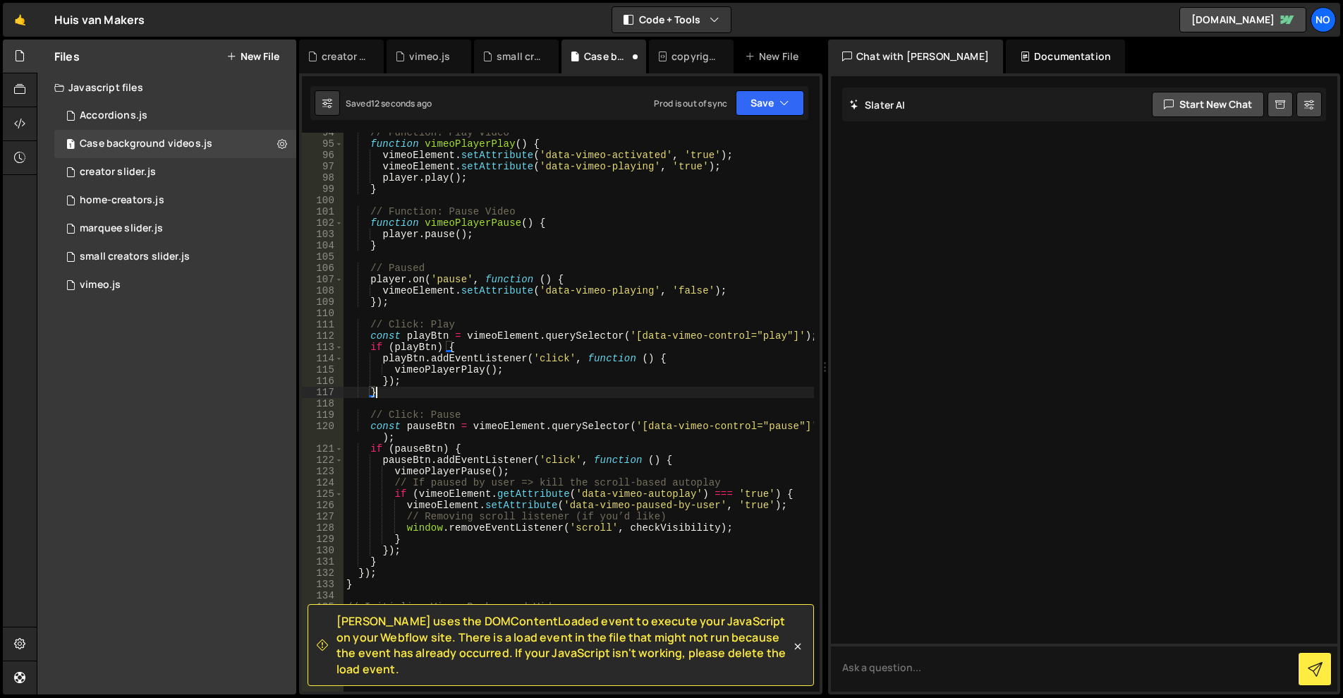
click at [416, 545] on div "// Function: Play Video function vimeoPlayerPlay ( ) { vimeoElement . setAttrib…" at bounding box center [579, 417] width 471 height 581
click at [398, 559] on div "// Function: Play Video function vimeoPlayerPlay ( ) { vimeoElement . setAttrib…" at bounding box center [579, 417] width 471 height 581
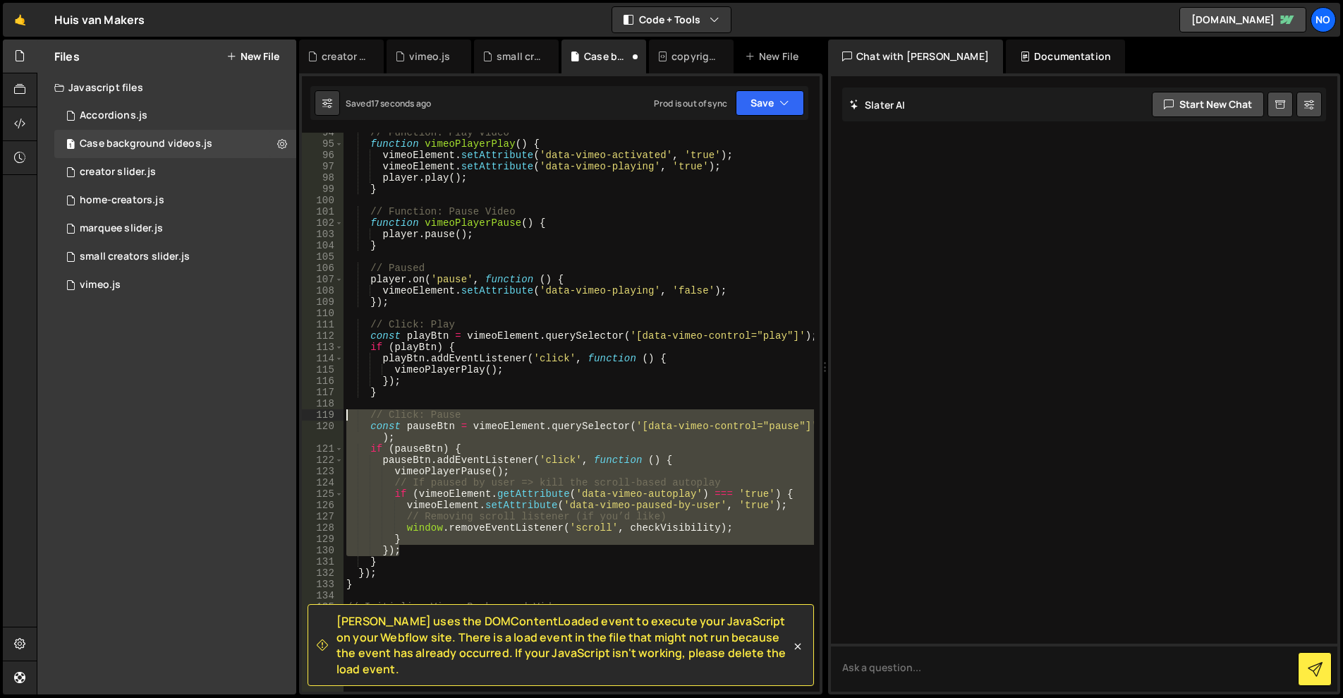
drag, startPoint x: 417, startPoint y: 550, endPoint x: 322, endPoint y: 413, distance: 165.8
click at [322, 414] on div "} 94 95 96 97 98 99 100 101 102 103 104 105 106 107 108 109 110 111 112 113 114…" at bounding box center [561, 412] width 518 height 559
type textarea "// Click: Pause const pauseBtn = vimeoElement.querySelector('[data-vimeo-contro…"
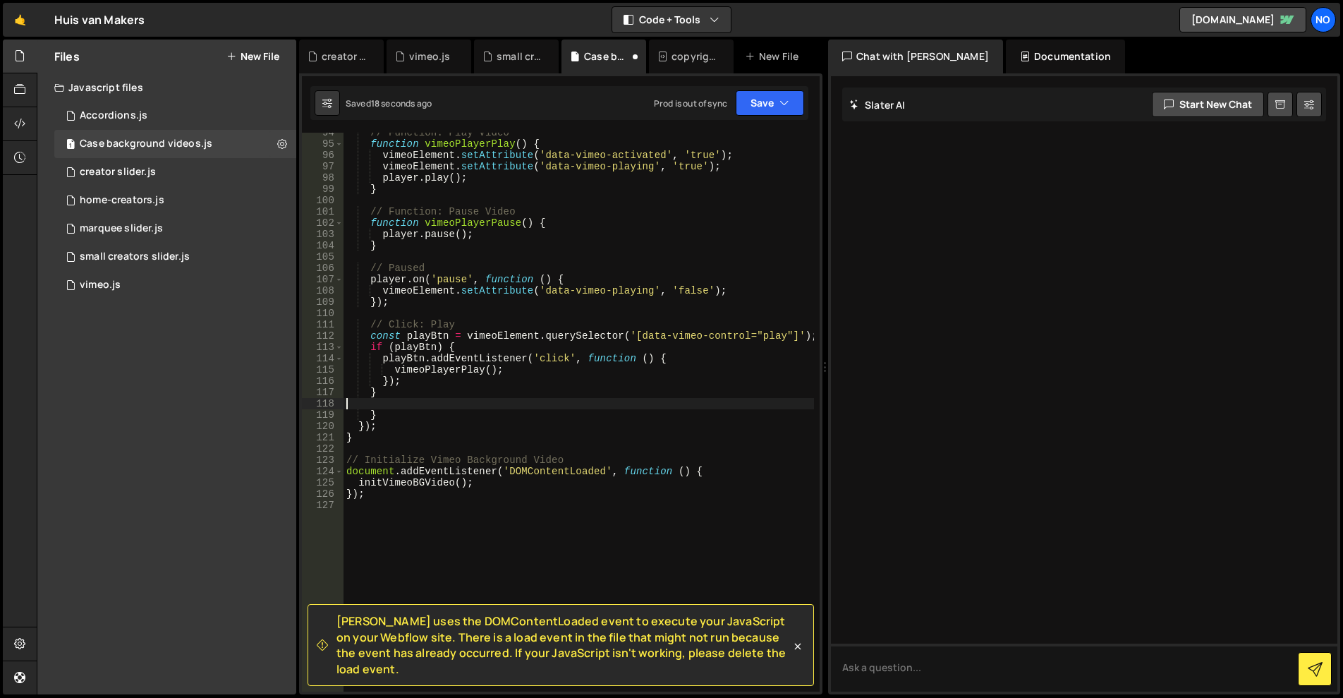
type textarea "}"
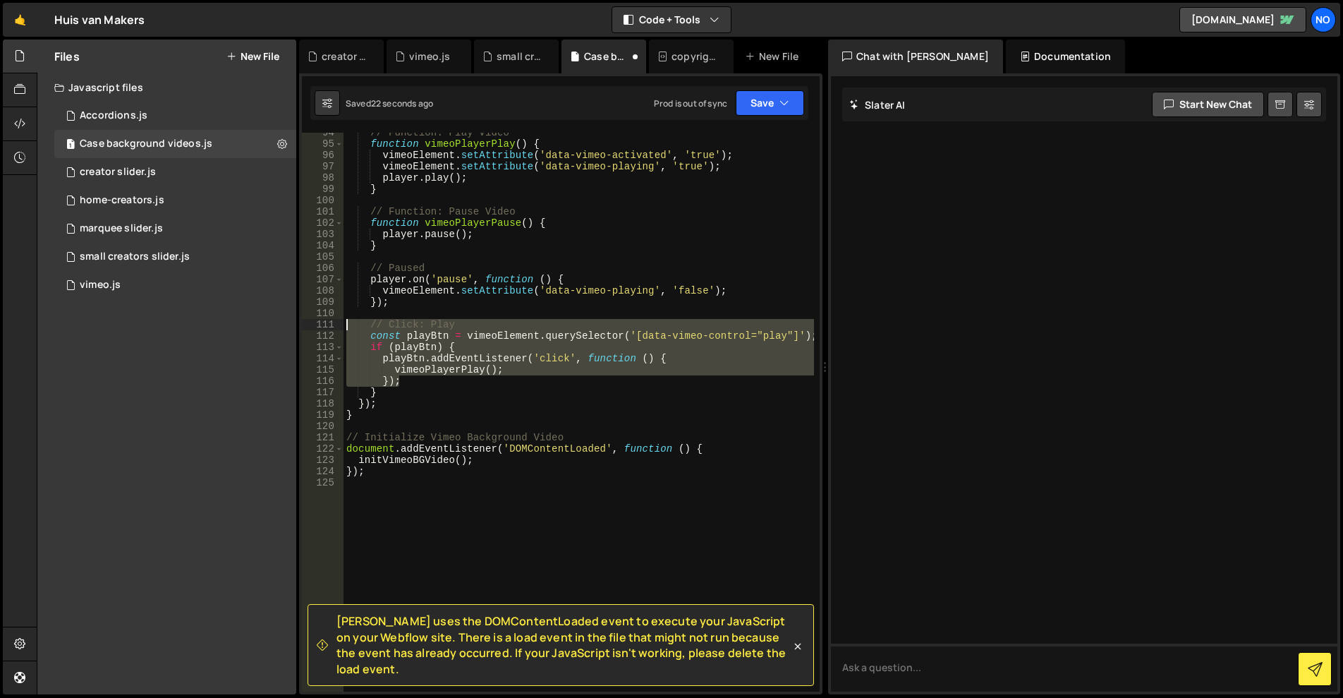
drag, startPoint x: 409, startPoint y: 381, endPoint x: 305, endPoint y: 322, distance: 119.1
click at [305, 322] on div "}); 94 95 96 97 98 99 100 101 102 103 104 105 106 107 108 109 110 111 112 113 1…" at bounding box center [561, 412] width 518 height 559
type textarea "// Click: Play const playBtn = vimeoElement.querySelector('[data-vimeo-control=…"
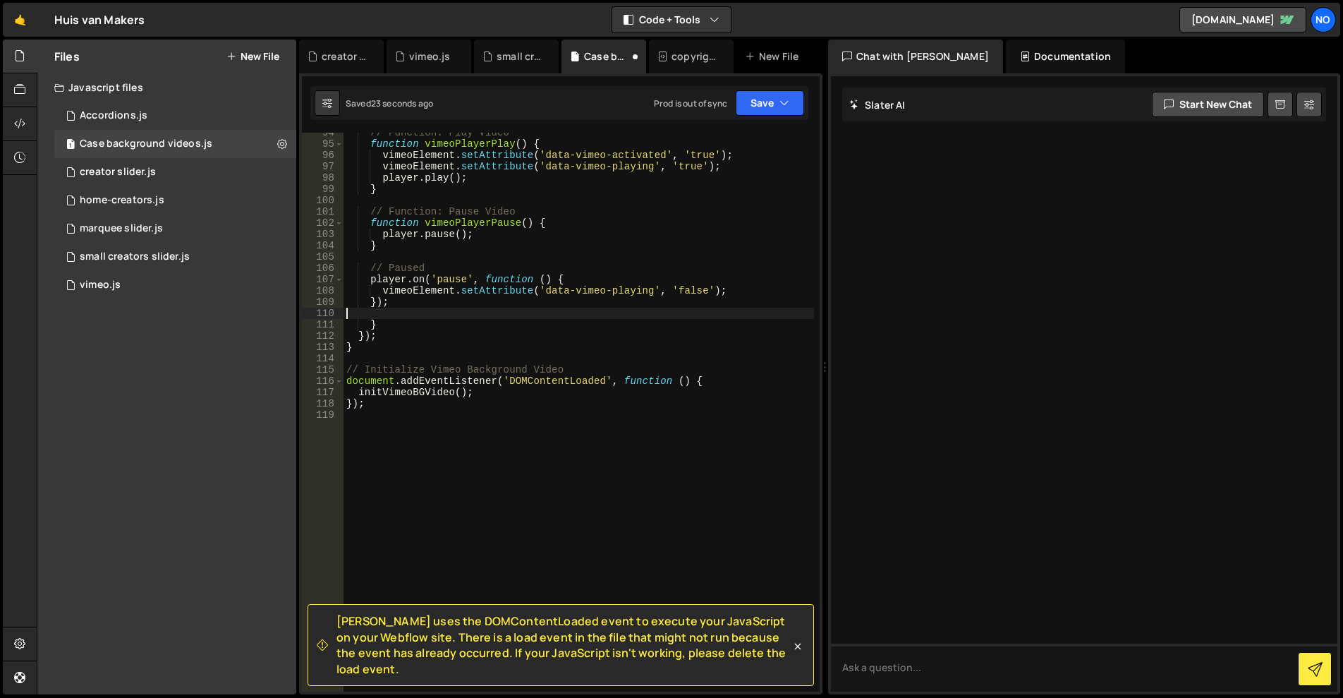
type textarea "});"
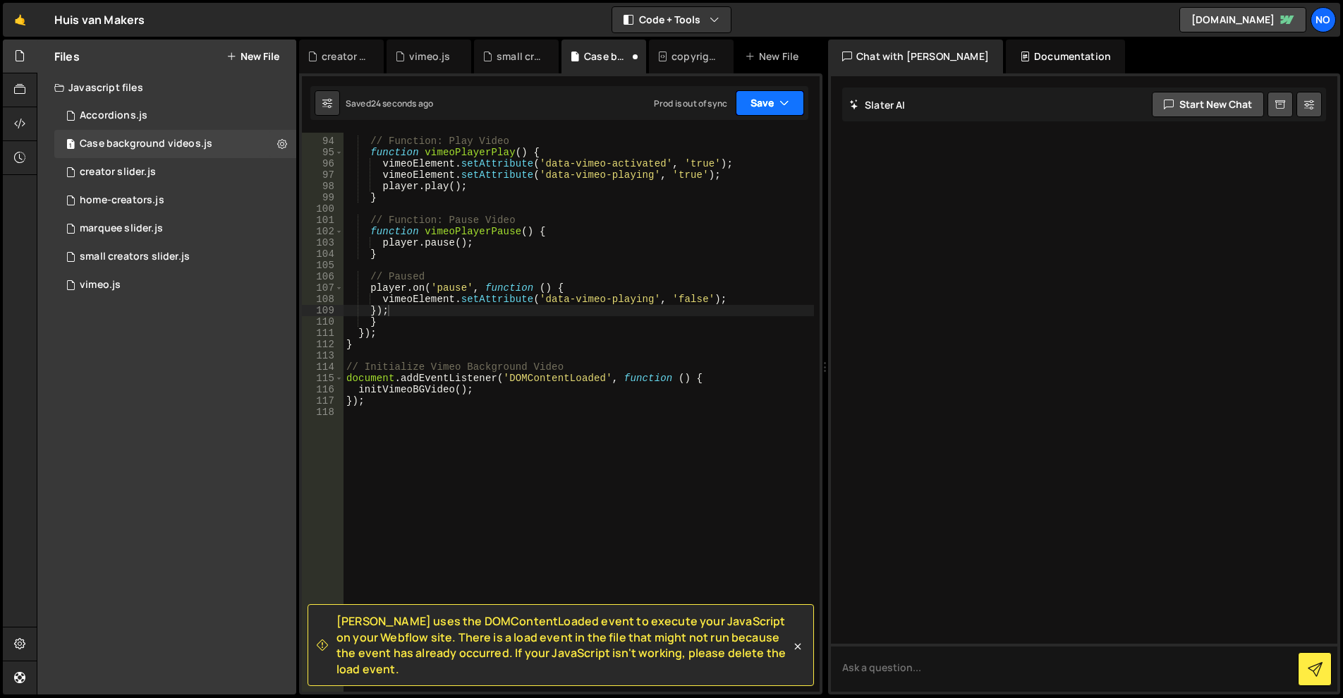
click at [742, 99] on button "Save" at bounding box center [770, 102] width 68 height 25
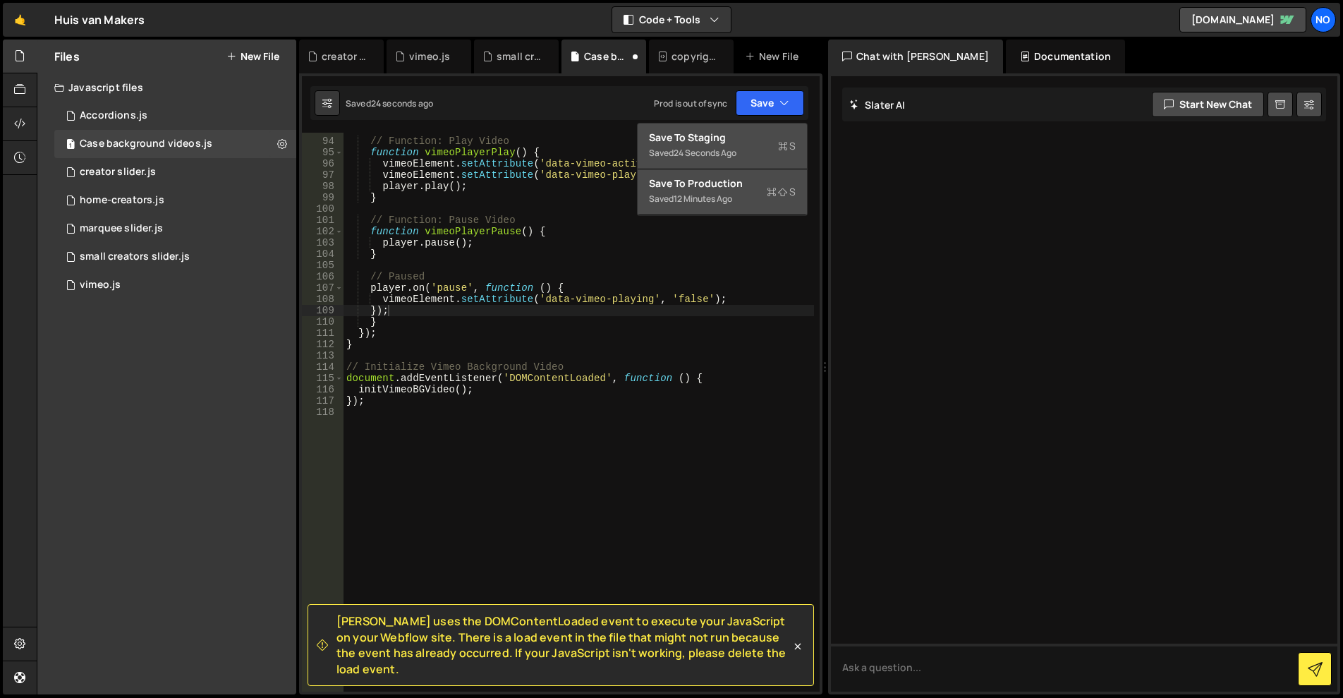
click at [756, 127] on button "Save to Staging S Saved 24 seconds ago" at bounding box center [722, 146] width 169 height 46
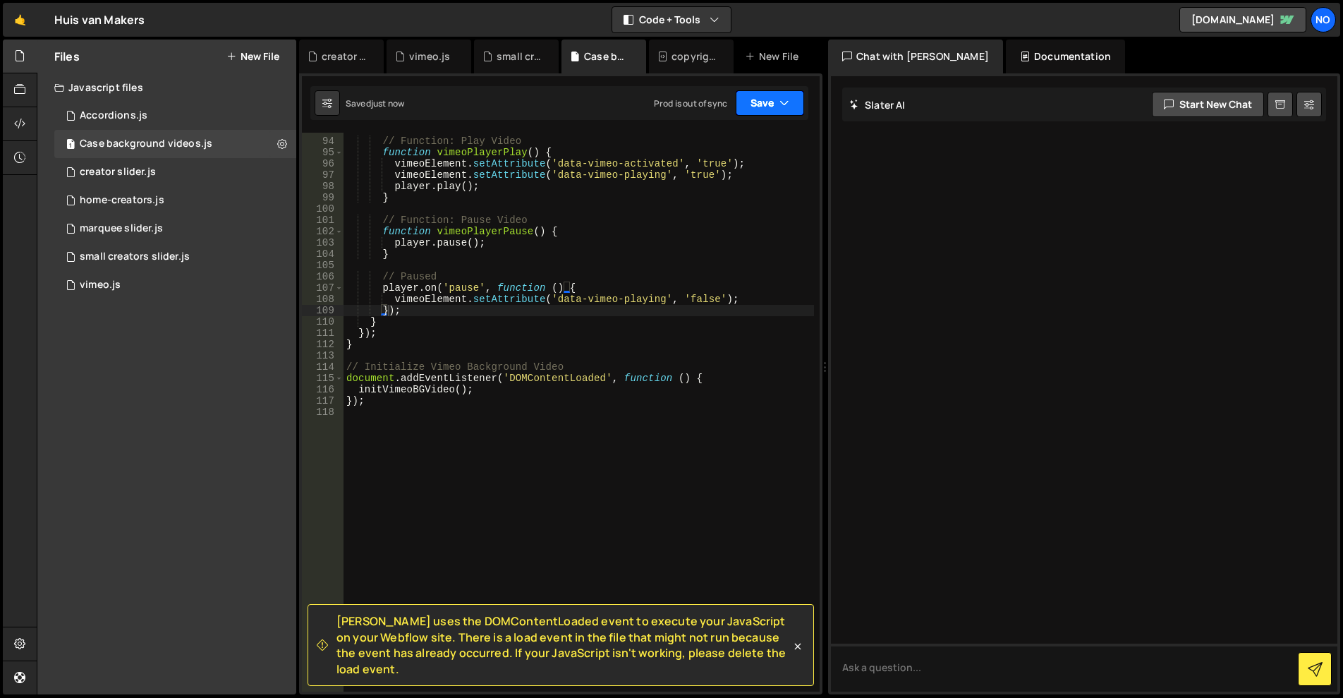
drag, startPoint x: 763, startPoint y: 102, endPoint x: 739, endPoint y: 155, distance: 59.0
click at [763, 102] on button "Save" at bounding box center [770, 102] width 68 height 25
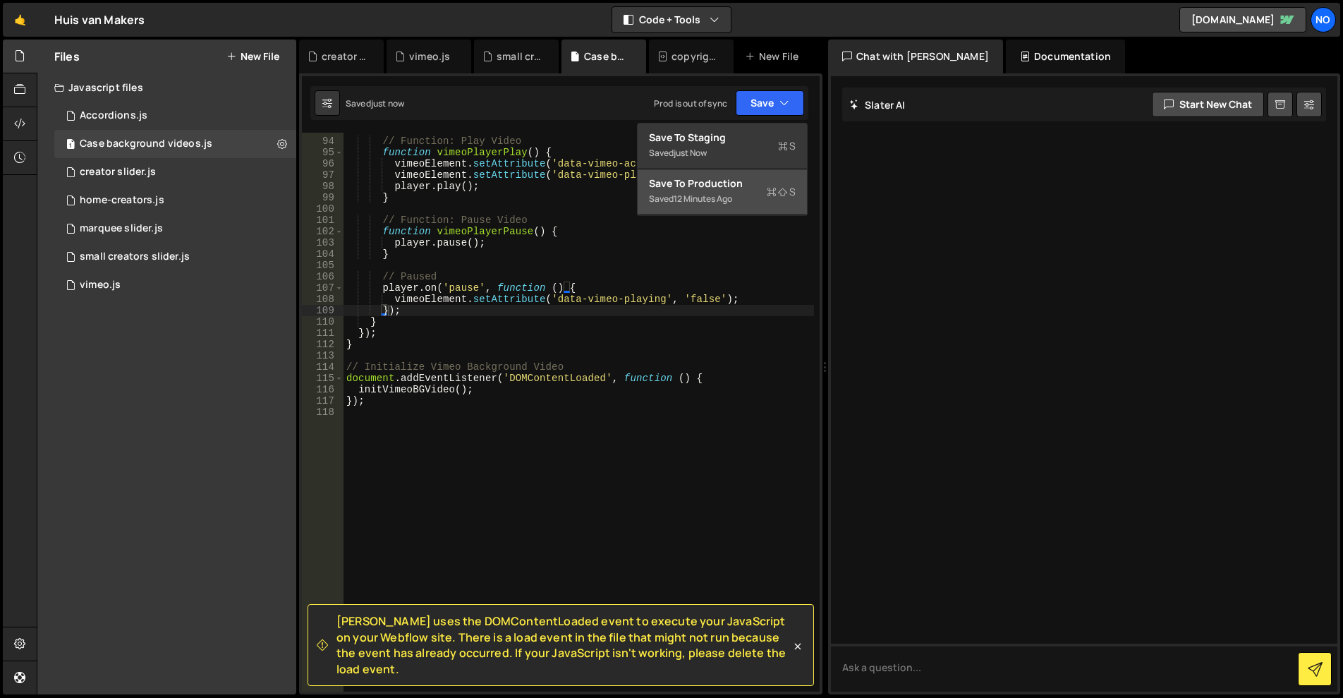
click at [722, 197] on div "12 minutes ago" at bounding box center [703, 199] width 59 height 12
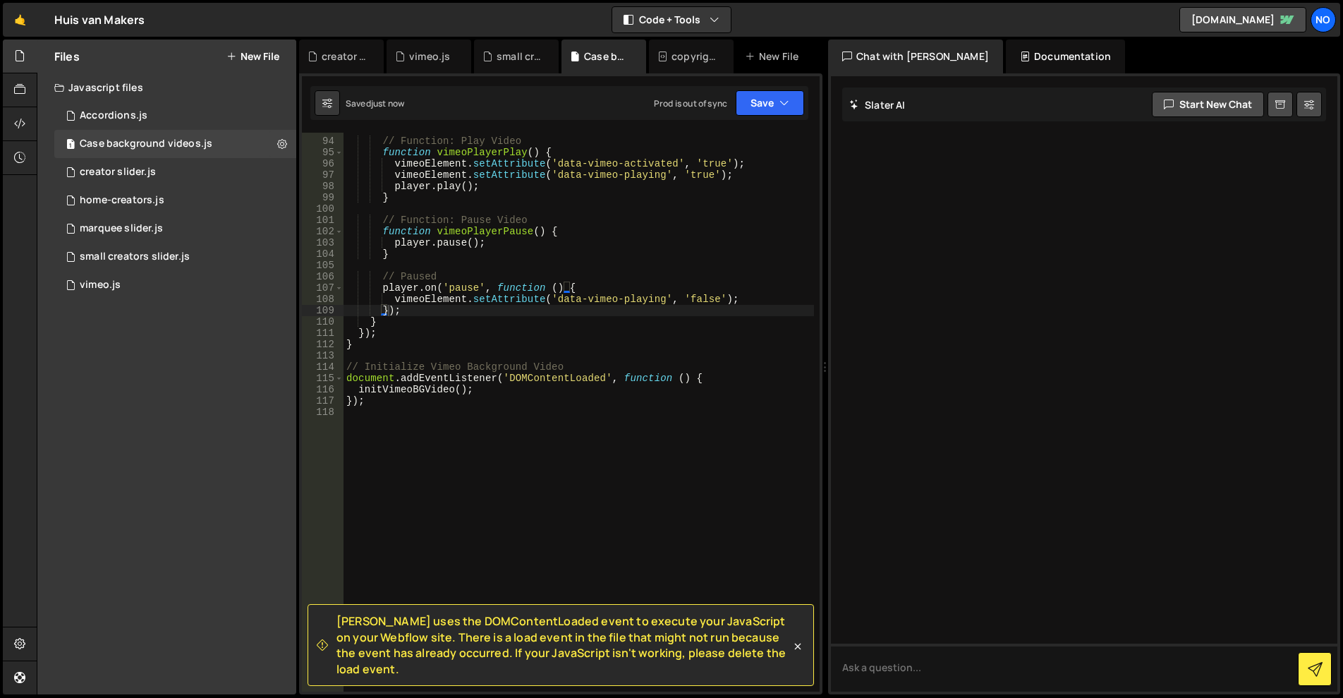
click at [550, 433] on div "// Function: Play Video function vimeoPlayerPlay ( ) { vimeoElement . setAttrib…" at bounding box center [579, 414] width 471 height 581
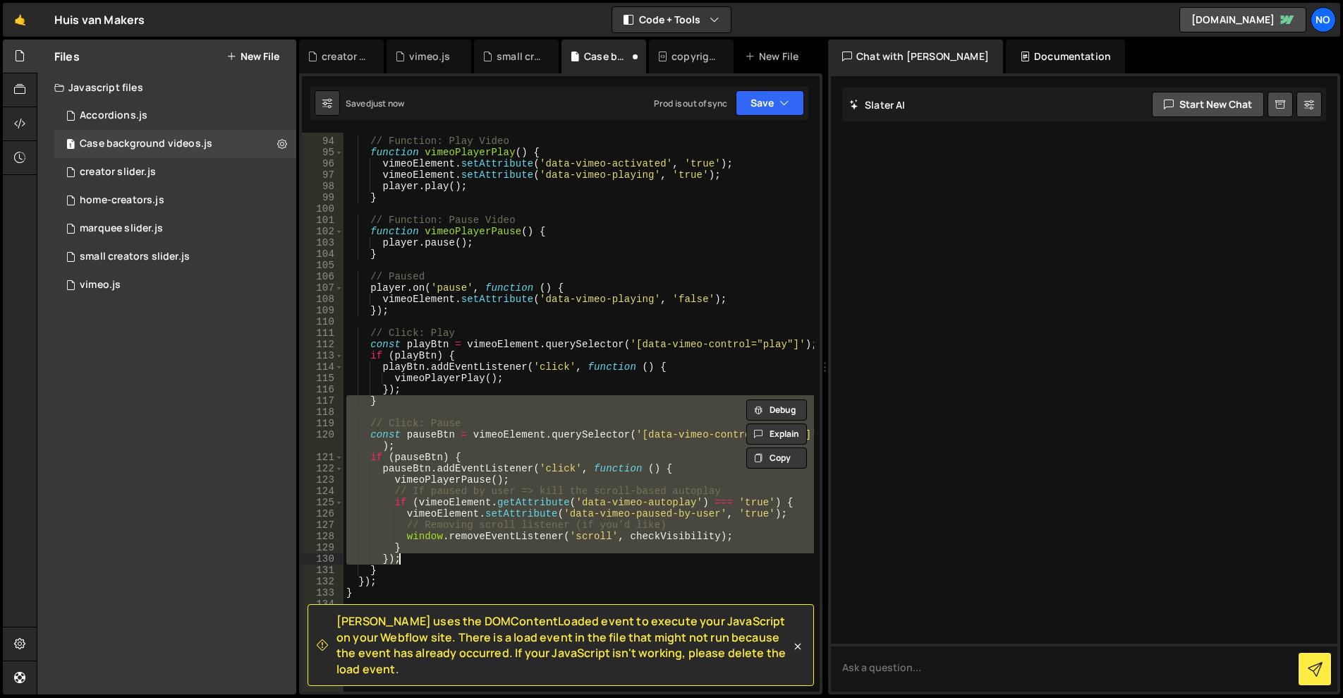
click at [500, 423] on div "// Function: Play Video function vimeoPlayerPlay ( ) { vimeoElement . setAttrib…" at bounding box center [579, 414] width 471 height 581
type textarea "// Click: Pause"
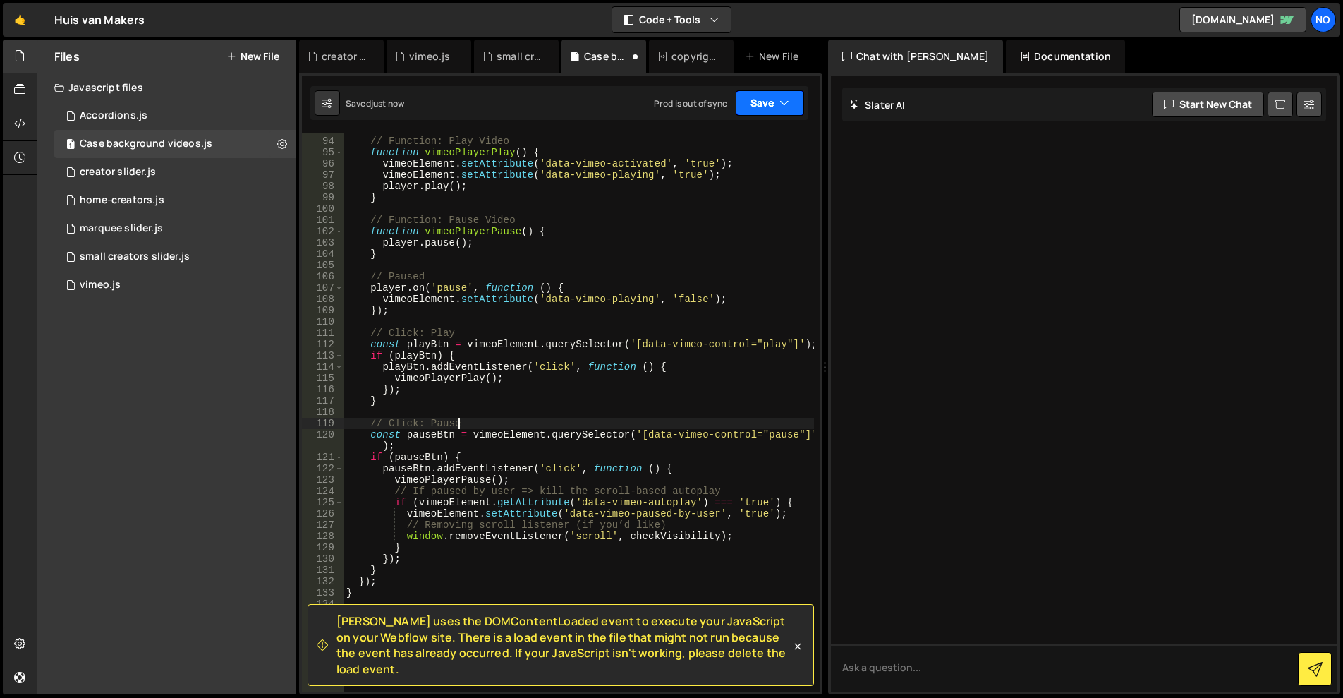
click at [749, 100] on button "Save" at bounding box center [770, 102] width 68 height 25
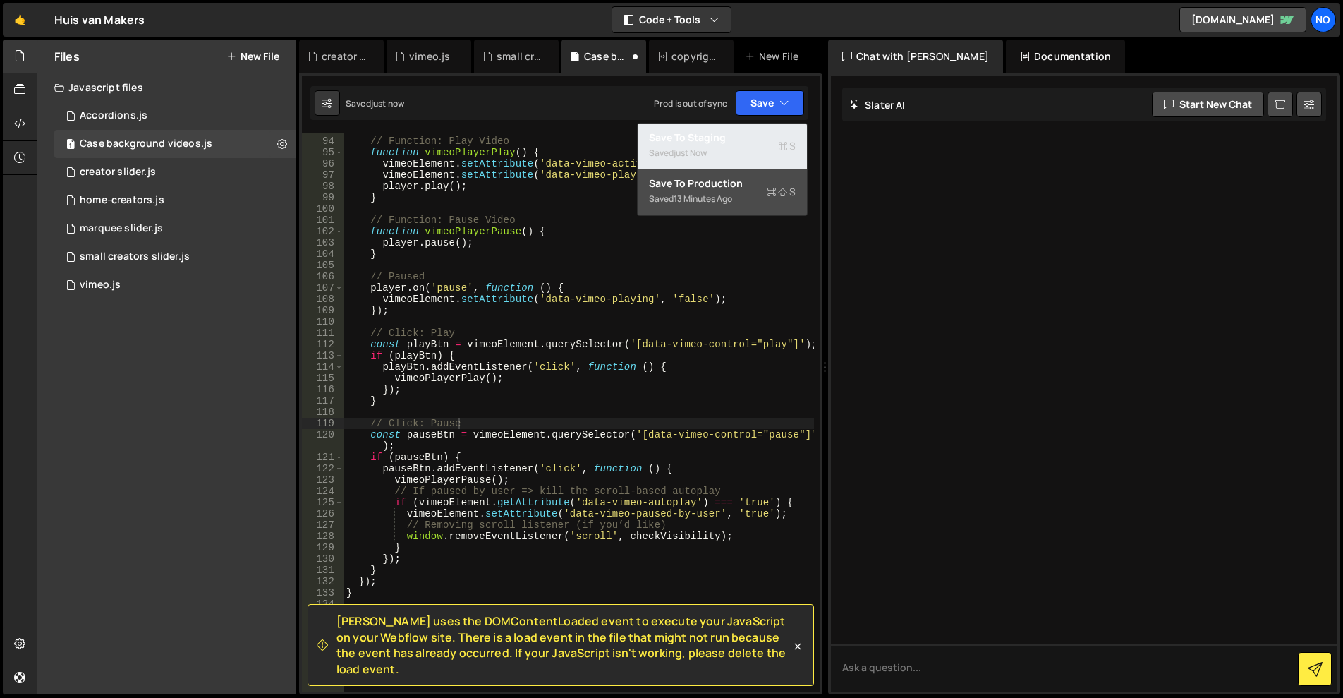
click at [738, 143] on div "Save to Staging S" at bounding box center [722, 138] width 147 height 14
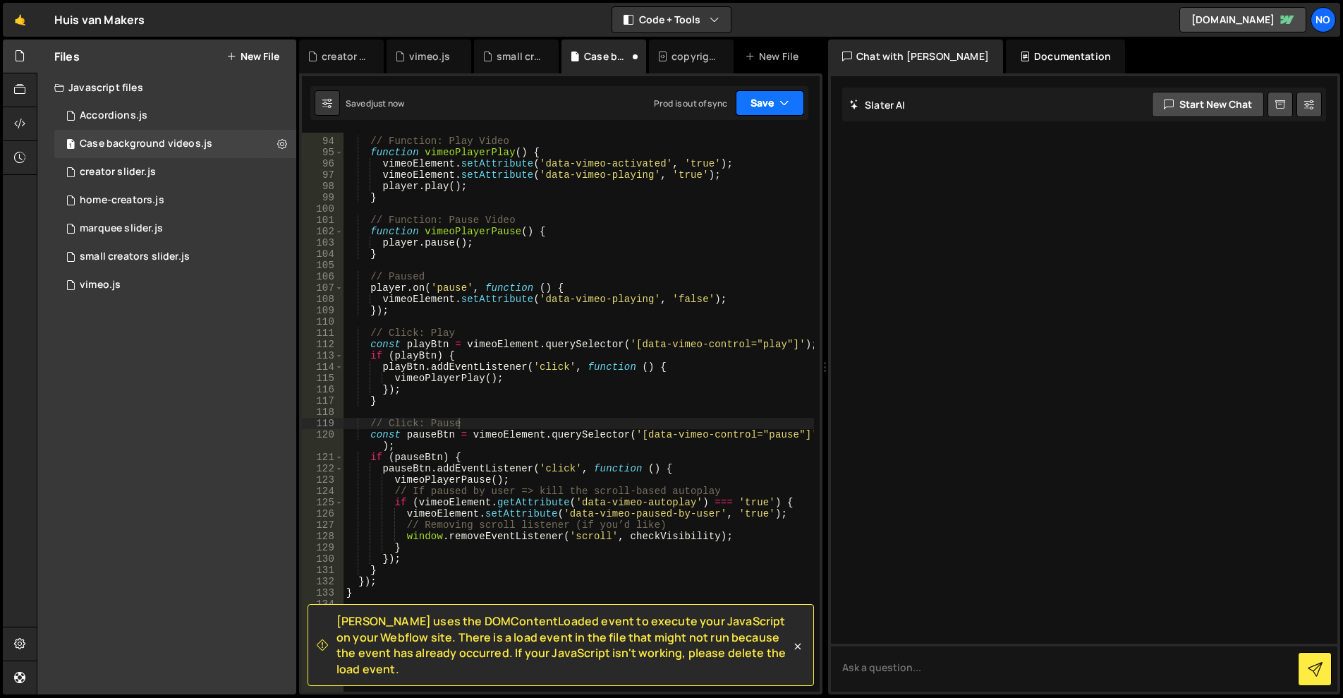
drag, startPoint x: 763, startPoint y: 99, endPoint x: 763, endPoint y: 108, distance: 8.5
click at [763, 99] on button "Save" at bounding box center [770, 102] width 68 height 25
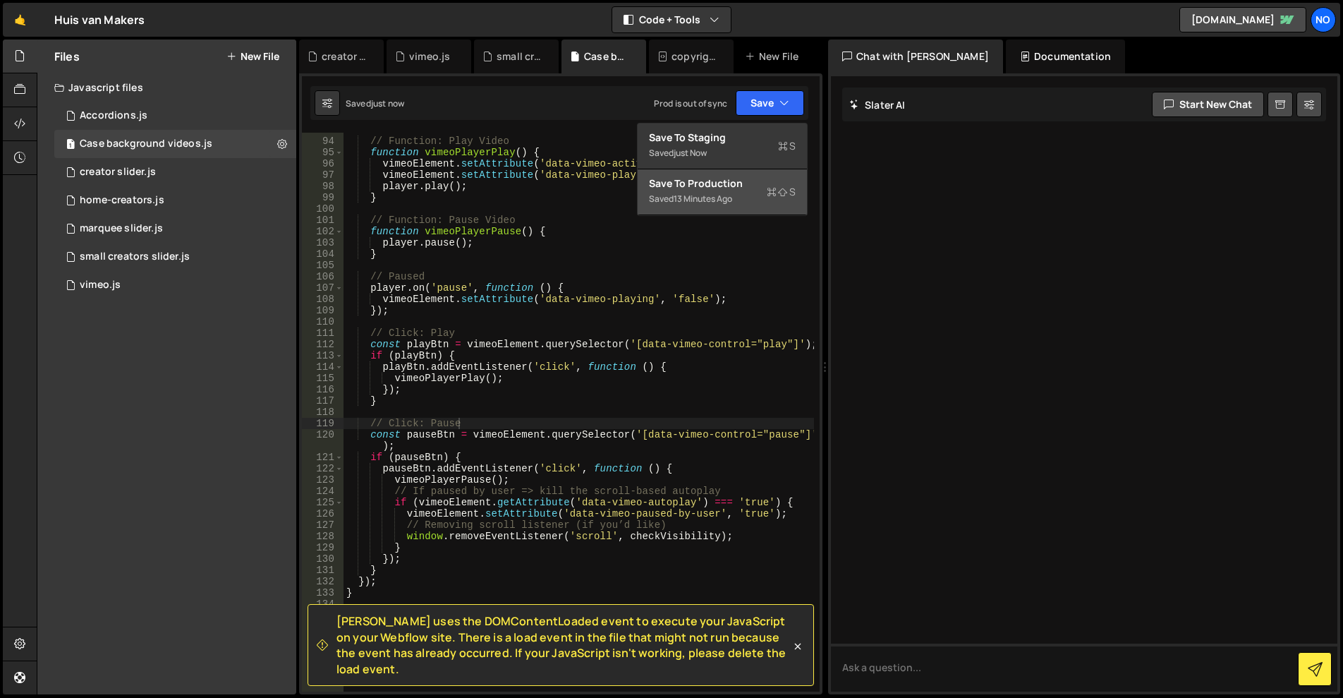
click at [736, 188] on div "Save to Production S" at bounding box center [722, 183] width 147 height 14
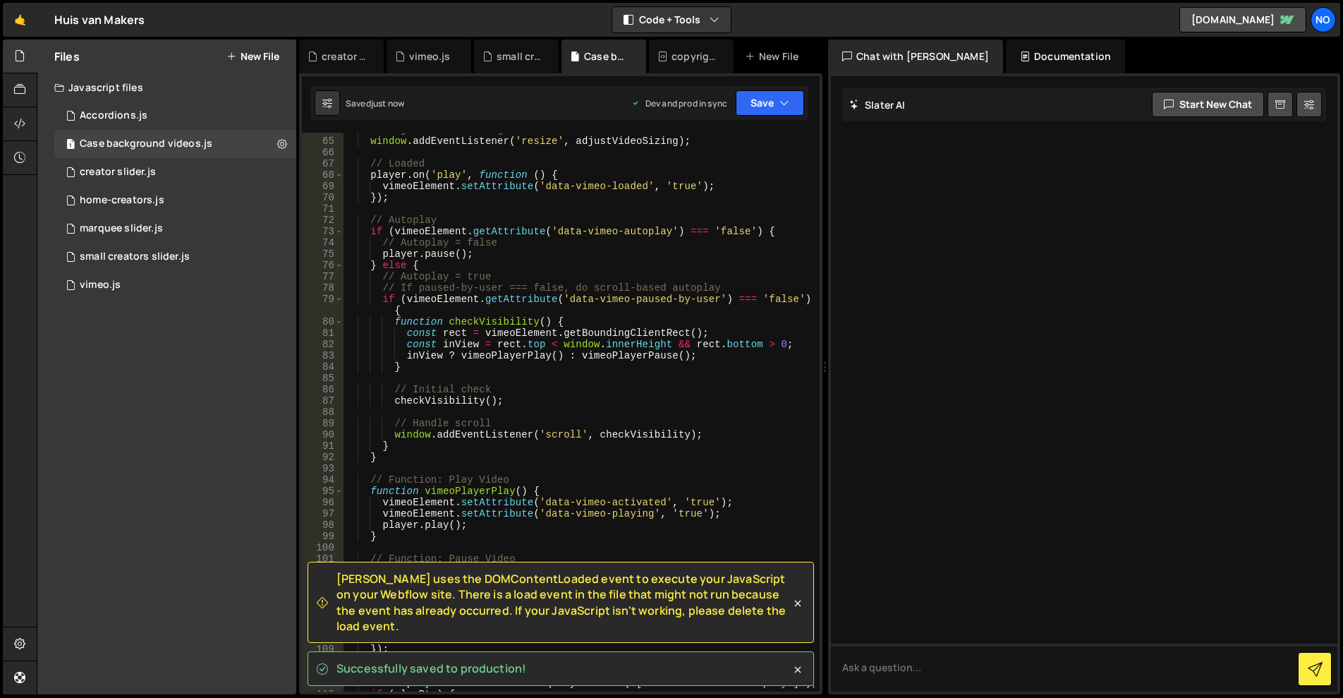
scroll to position [0, 0]
